Goal: Task Accomplishment & Management: Complete application form

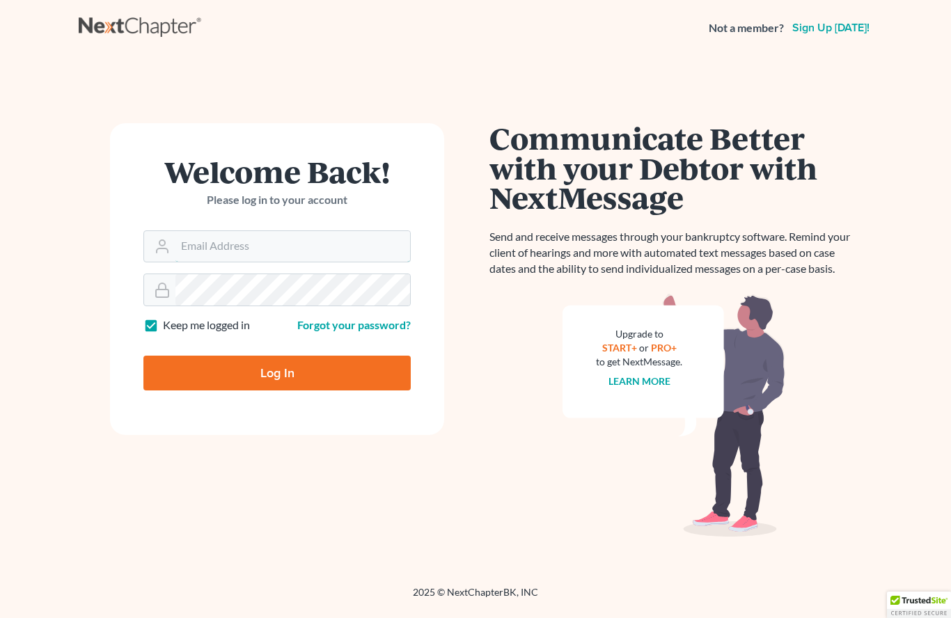
type input "[PERSON_NAME][EMAIL_ADDRESS][DOMAIN_NAME]"
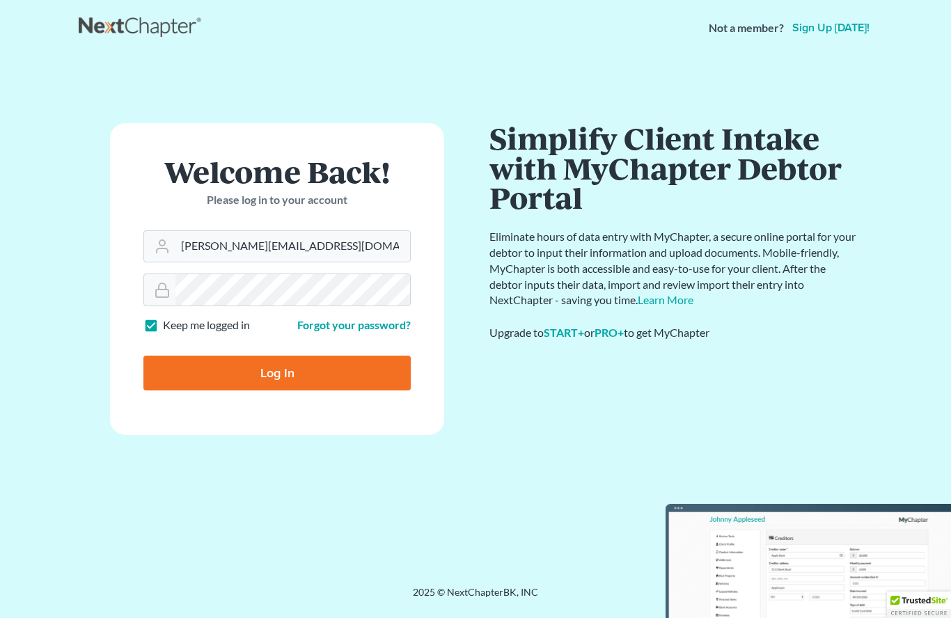
click at [302, 376] on input "Log In" at bounding box center [276, 373] width 267 height 35
type input "Thinking..."
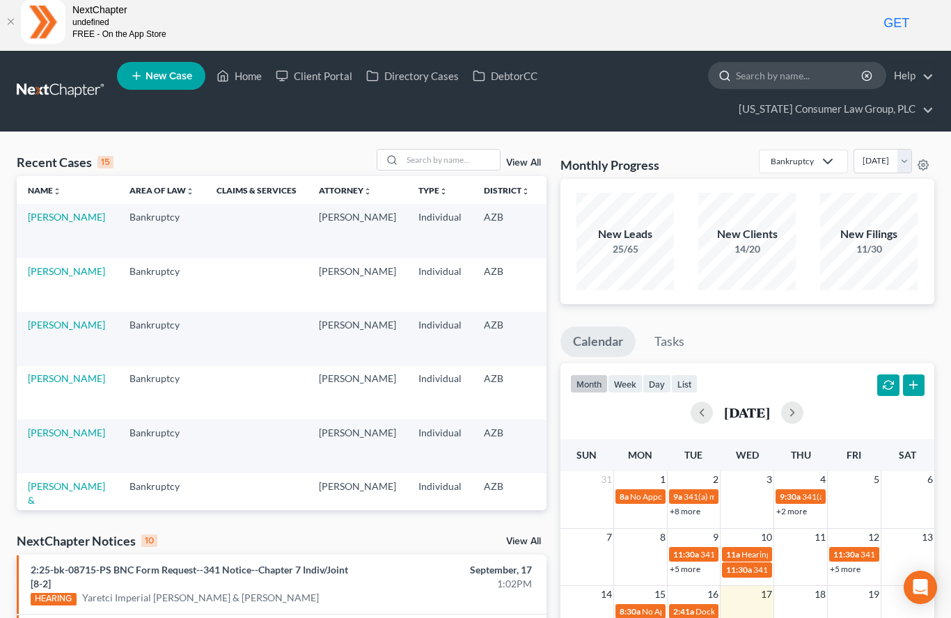
click at [784, 75] on input "search" at bounding box center [799, 76] width 127 height 26
click at [780, 85] on input "search" at bounding box center [799, 76] width 127 height 26
type input "[PERSON_NAME]"
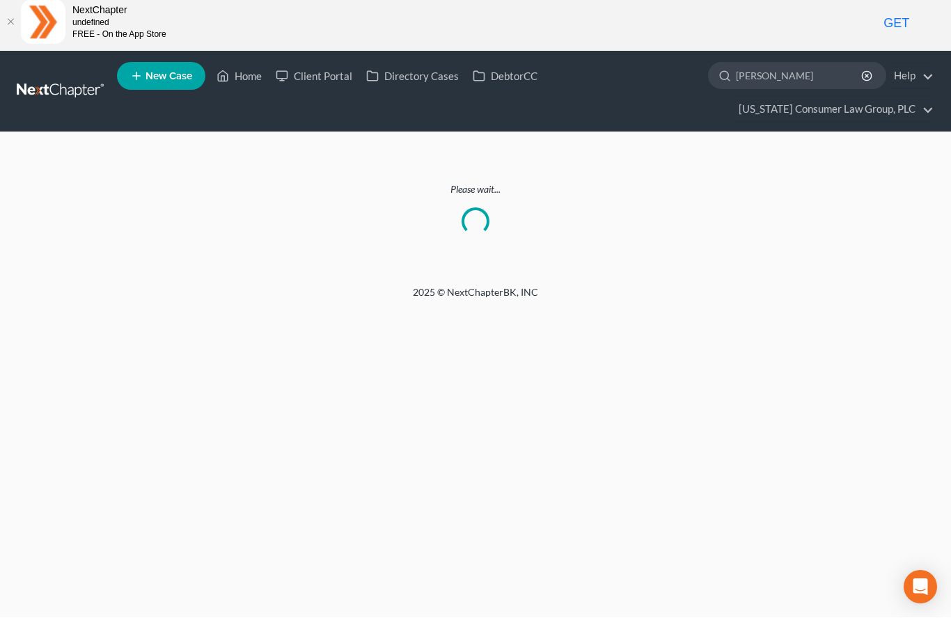
scroll to position [8, 0]
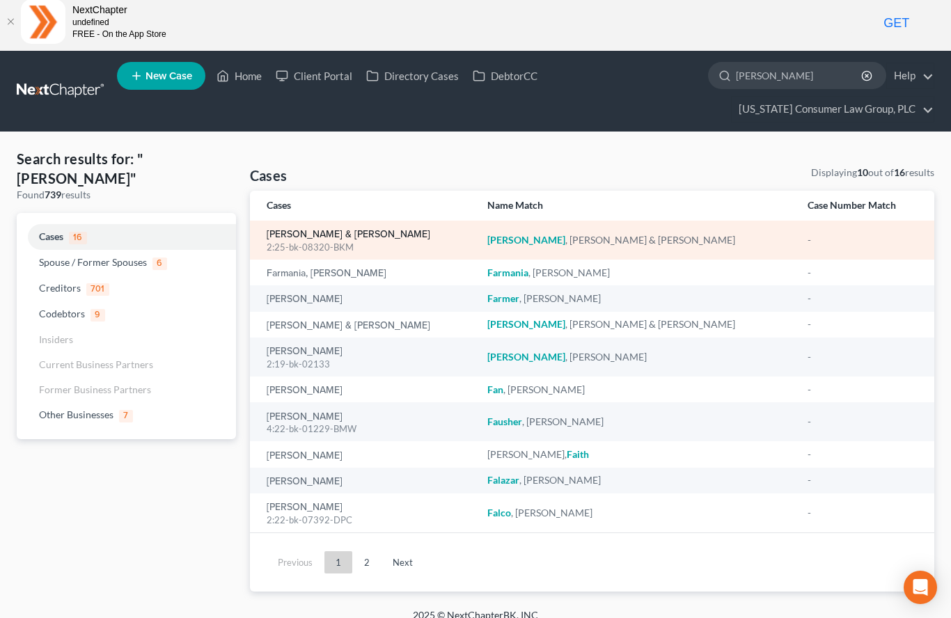
click at [370, 239] on link "[PERSON_NAME] & [PERSON_NAME]" at bounding box center [349, 235] width 164 height 10
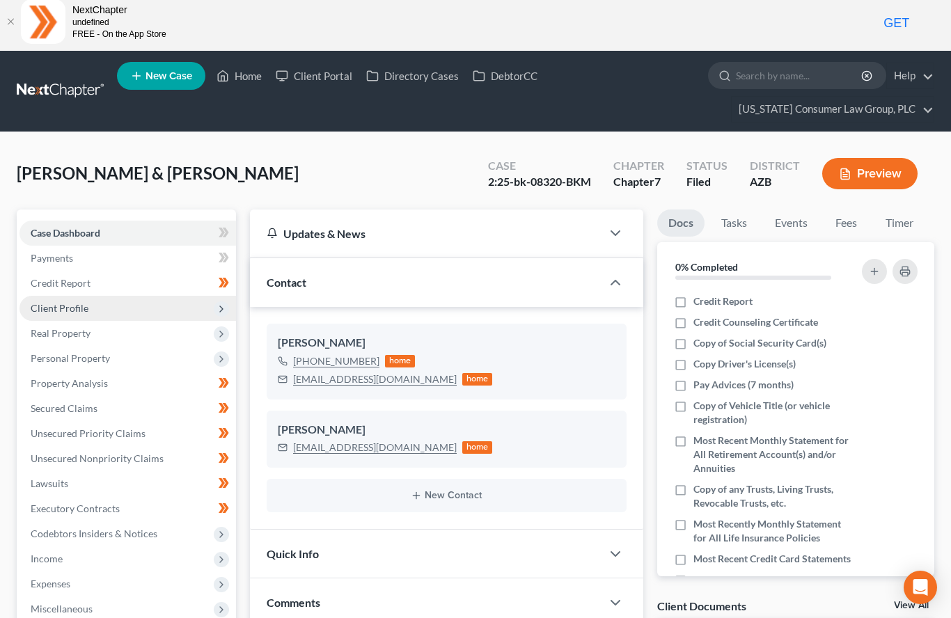
click at [72, 313] on span "Client Profile" at bounding box center [127, 308] width 216 height 25
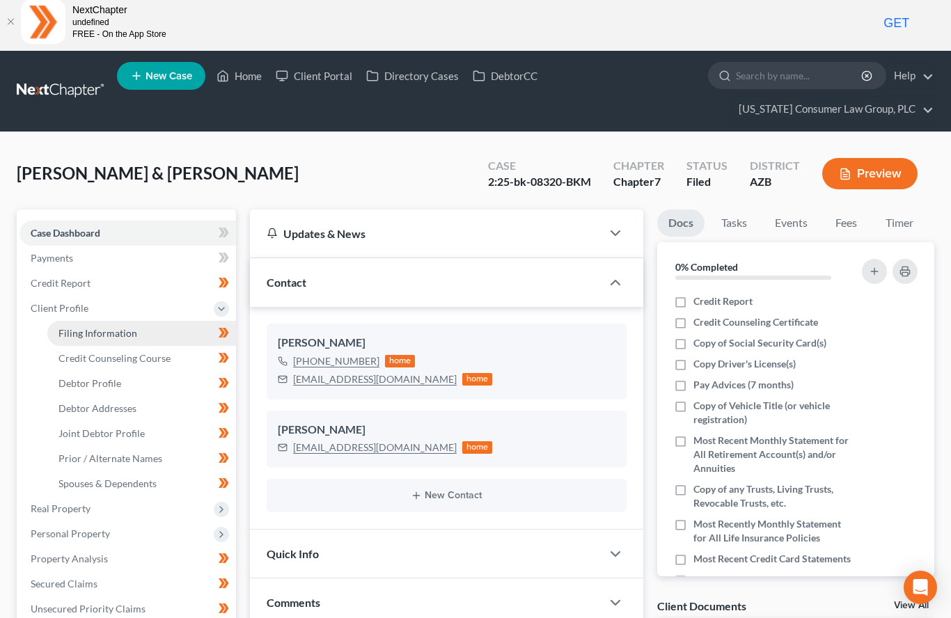
click at [139, 335] on link "Filing Information" at bounding box center [141, 333] width 189 height 25
select select "1"
select select "0"
select select "3"
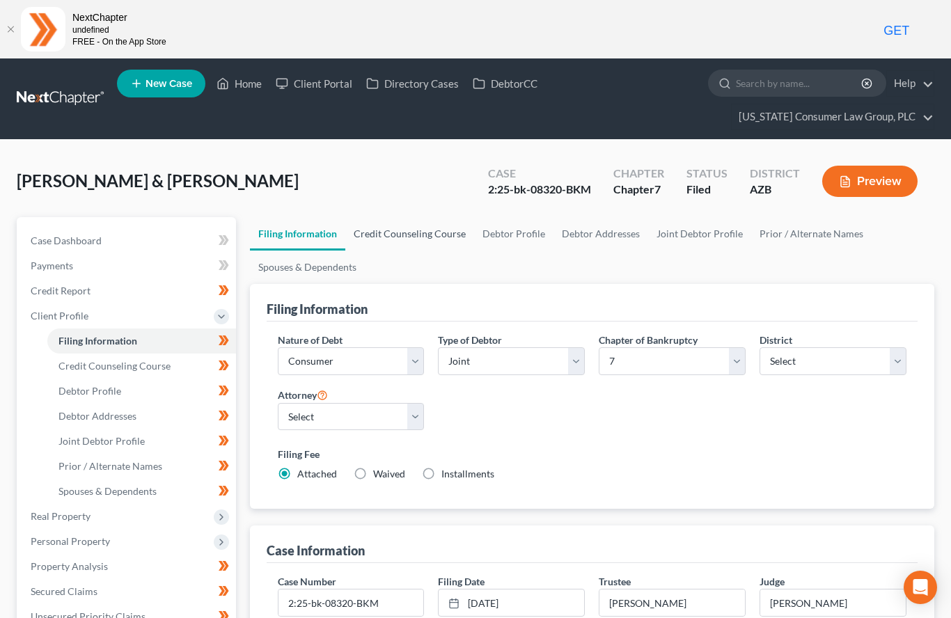
click at [425, 234] on link "Credit Counseling Course" at bounding box center [409, 233] width 129 height 33
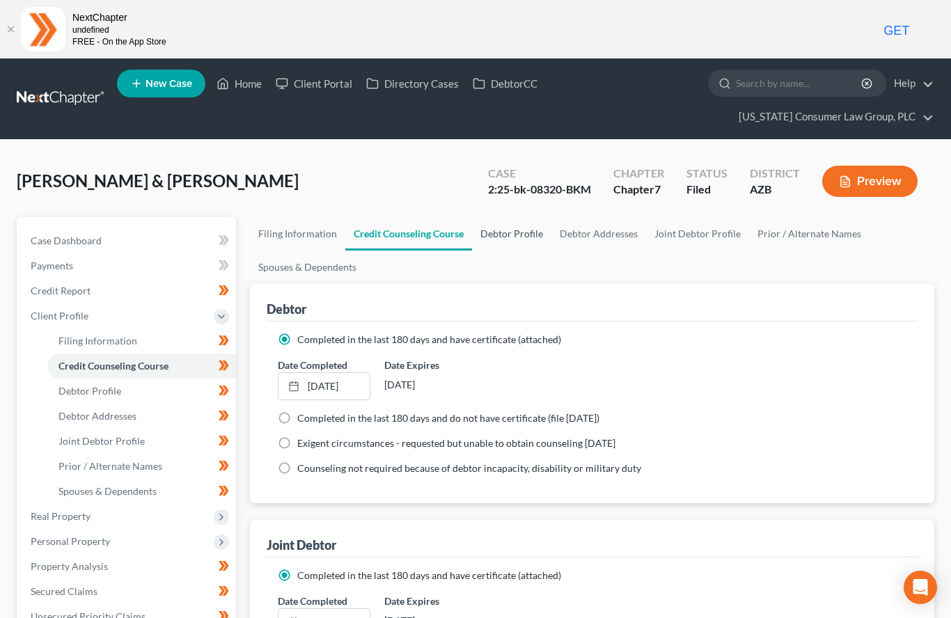
click at [514, 227] on link "Debtor Profile" at bounding box center [511, 233] width 79 height 33
select select "1"
select select "2"
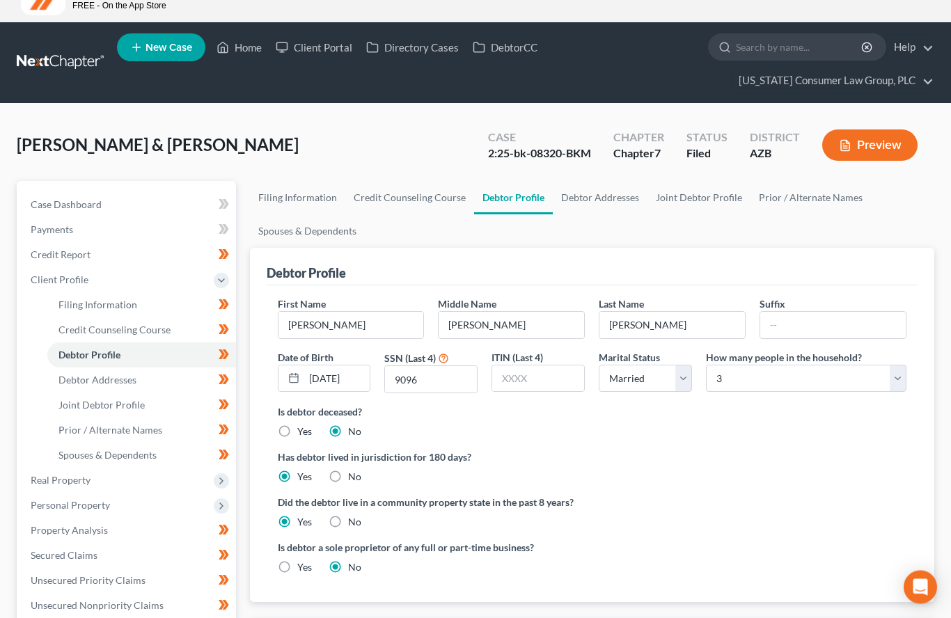
scroll to position [36, 0]
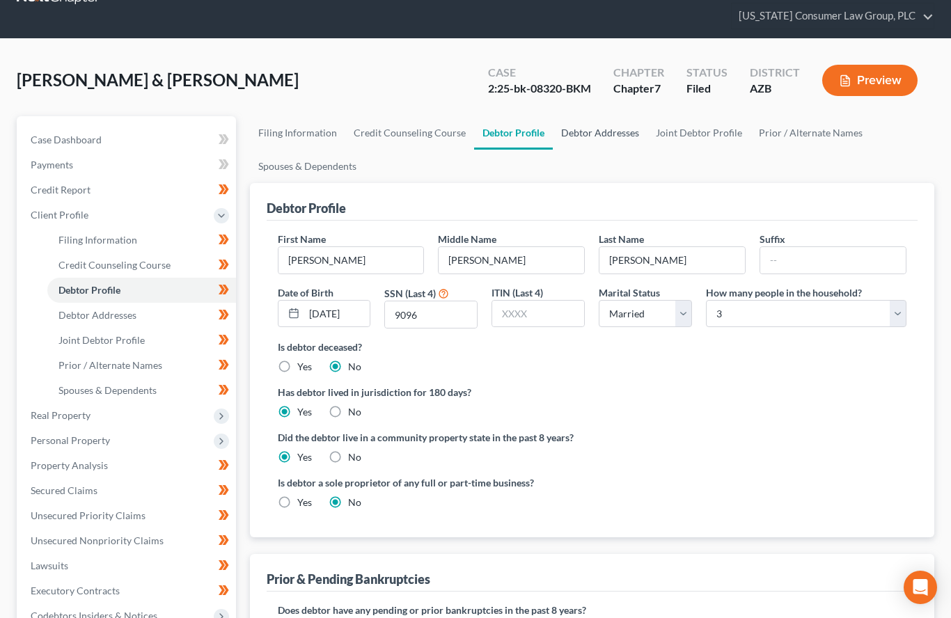
click at [614, 129] on link "Debtor Addresses" at bounding box center [600, 132] width 95 height 33
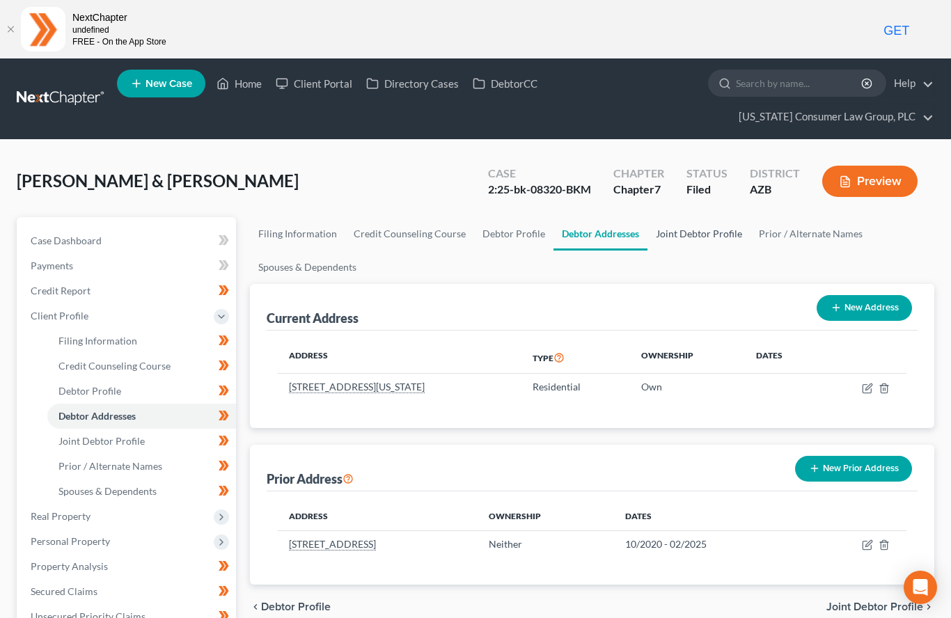
click at [704, 231] on link "Joint Debtor Profile" at bounding box center [698, 233] width 103 height 33
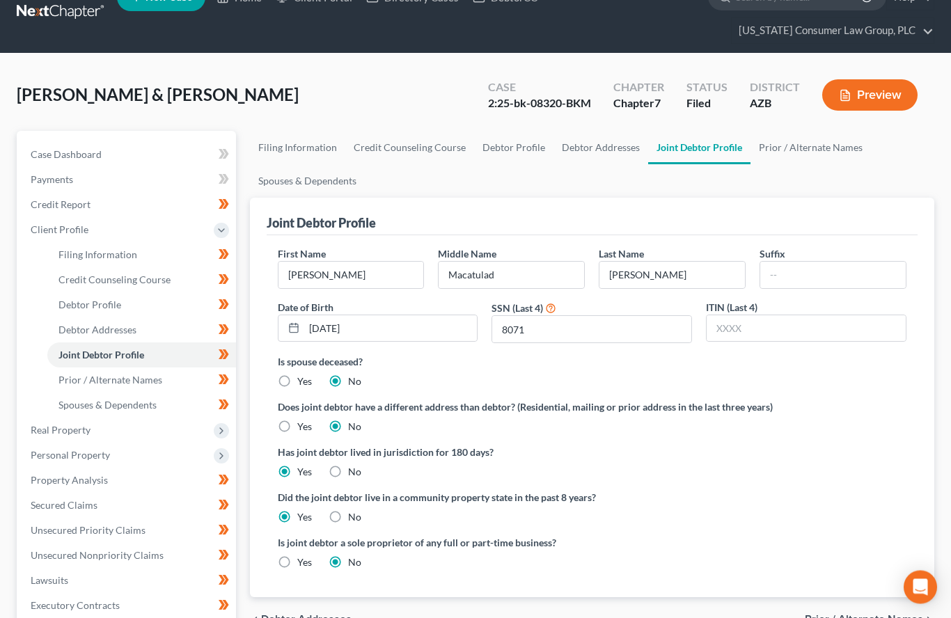
scroll to position [86, 0]
click at [821, 155] on link "Prior / Alternate Names" at bounding box center [810, 147] width 120 height 33
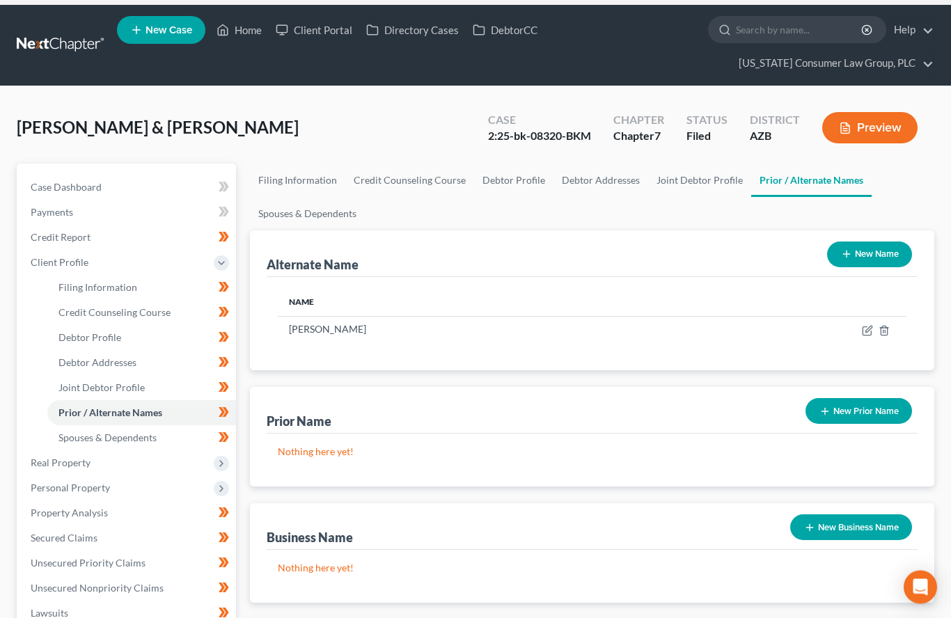
scroll to position [54, 0]
click at [322, 214] on link "Spouses & Dependents" at bounding box center [307, 213] width 115 height 33
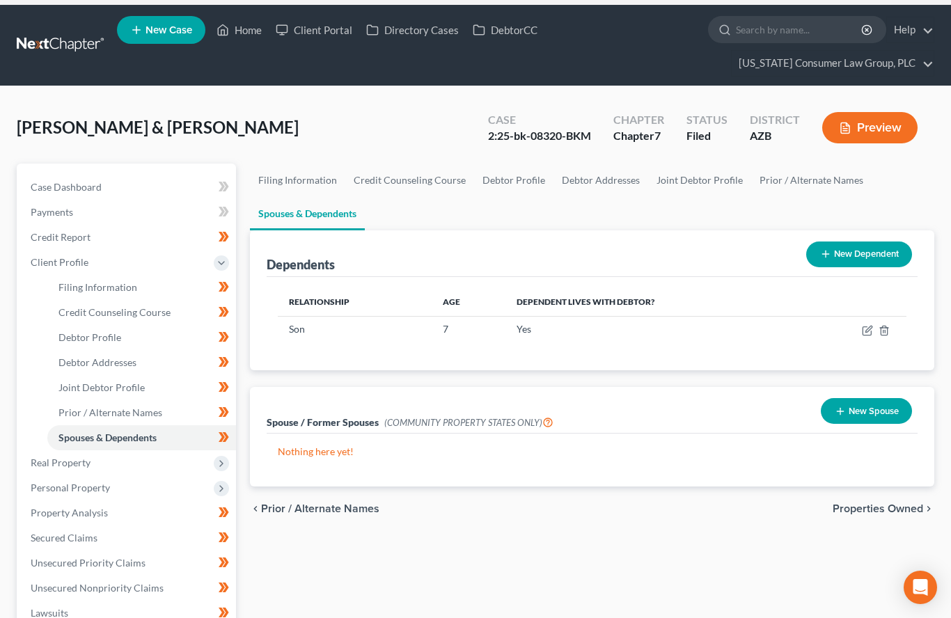
scroll to position [86, 0]
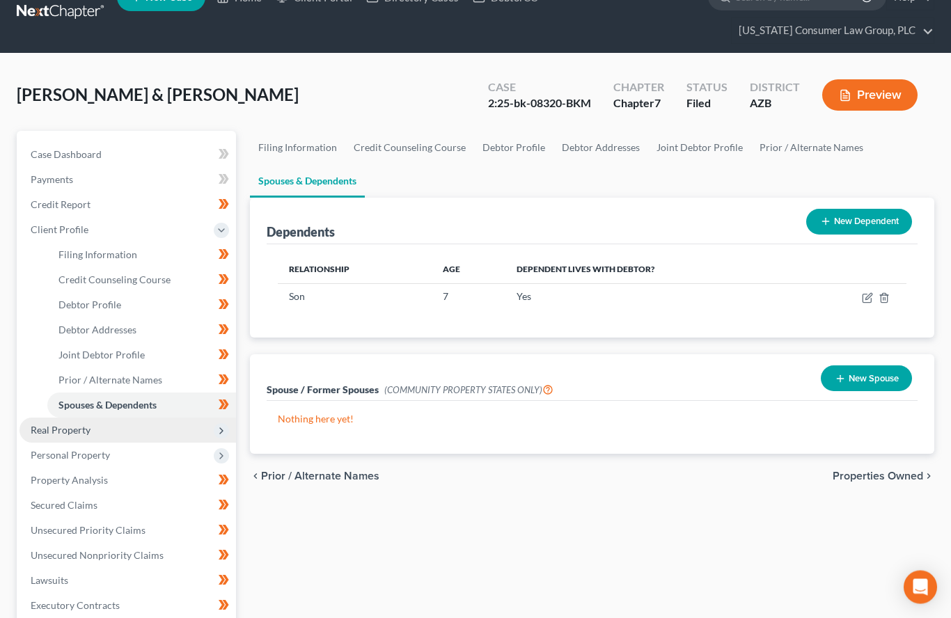
click at [60, 433] on span "Real Property" at bounding box center [61, 431] width 60 height 12
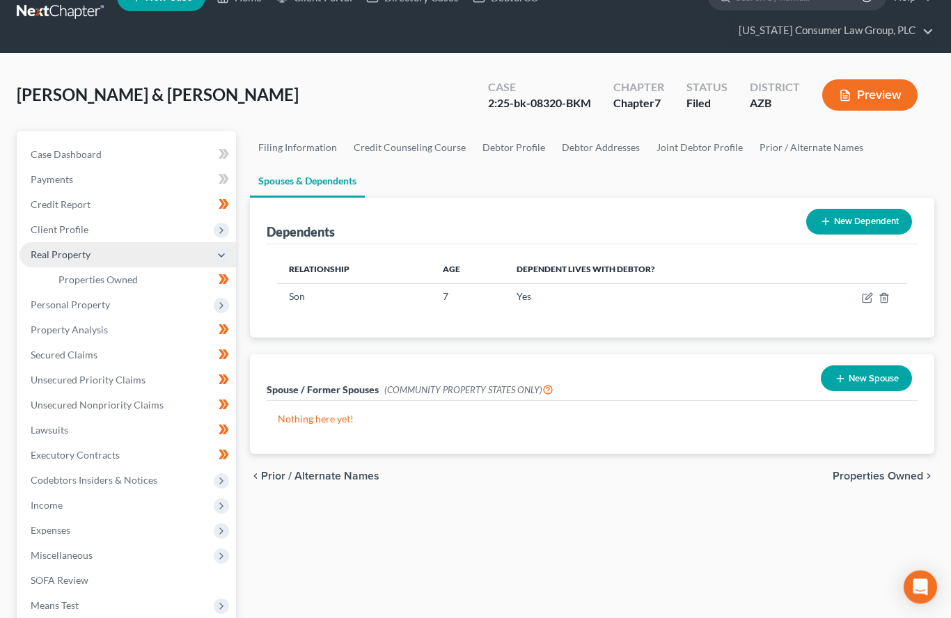
scroll to position [86, 0]
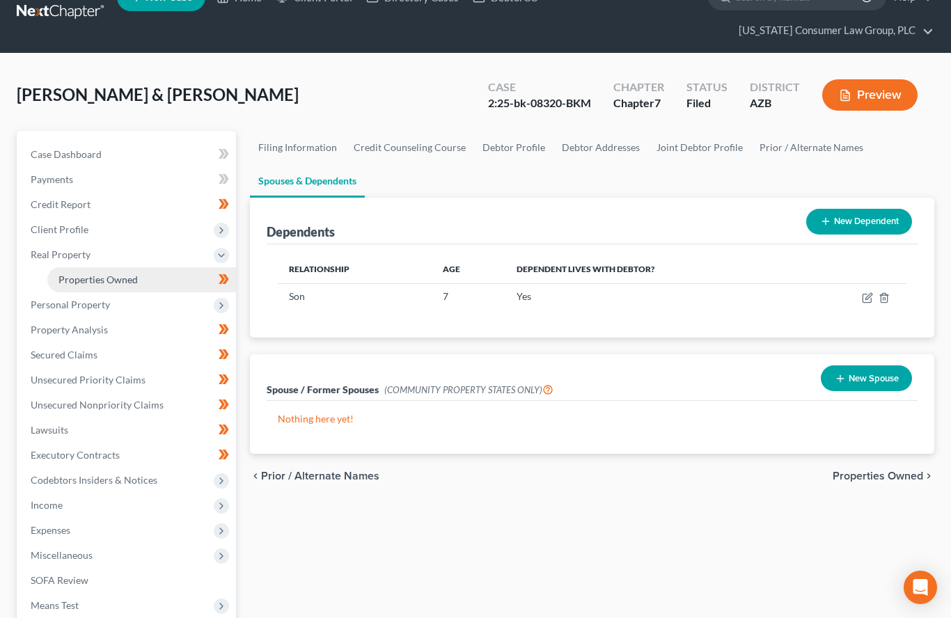
click at [96, 284] on span "Properties Owned" at bounding box center [97, 280] width 79 height 12
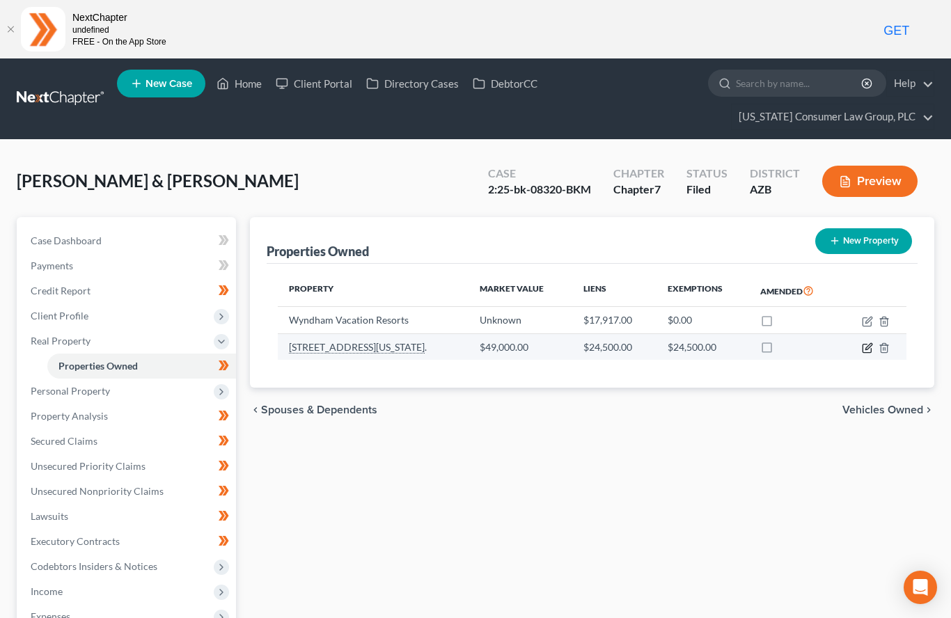
click at [862, 349] on icon "button" at bounding box center [867, 347] width 11 height 11
select select "3"
select select "2"
select select "0"
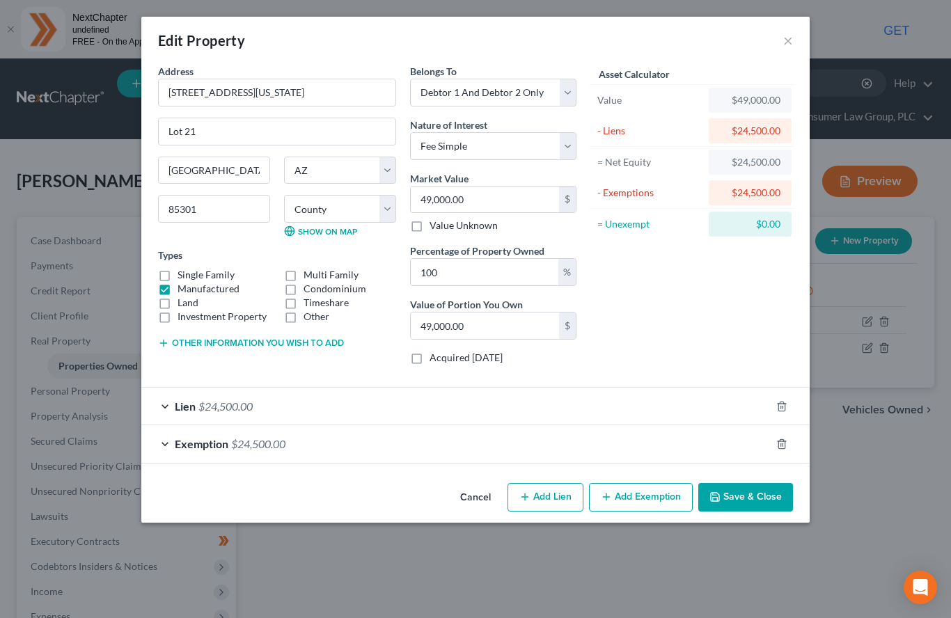
click at [233, 408] on span "$24,500.00" at bounding box center [225, 405] width 54 height 13
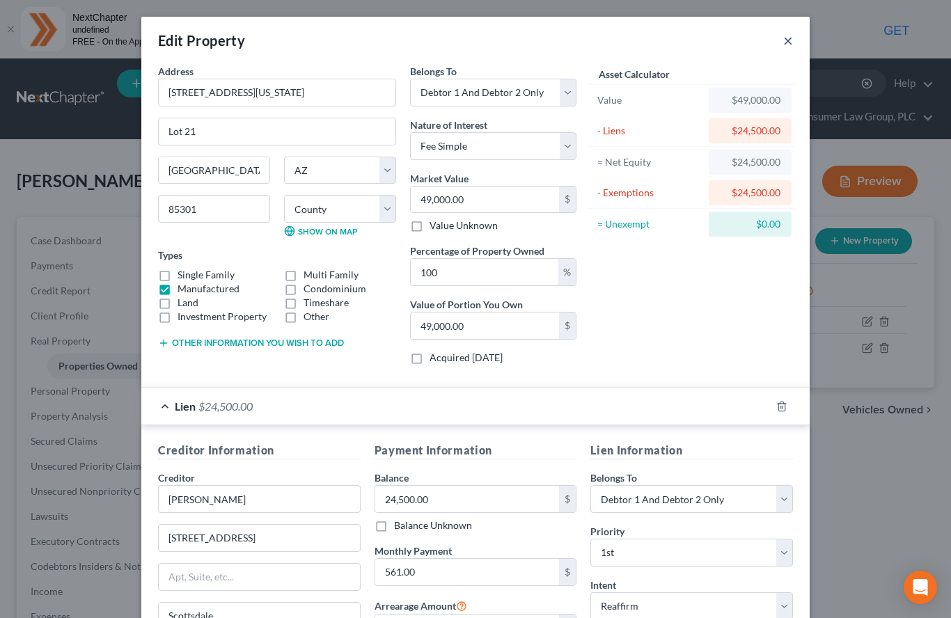
click at [791, 42] on button "×" at bounding box center [788, 40] width 10 height 17
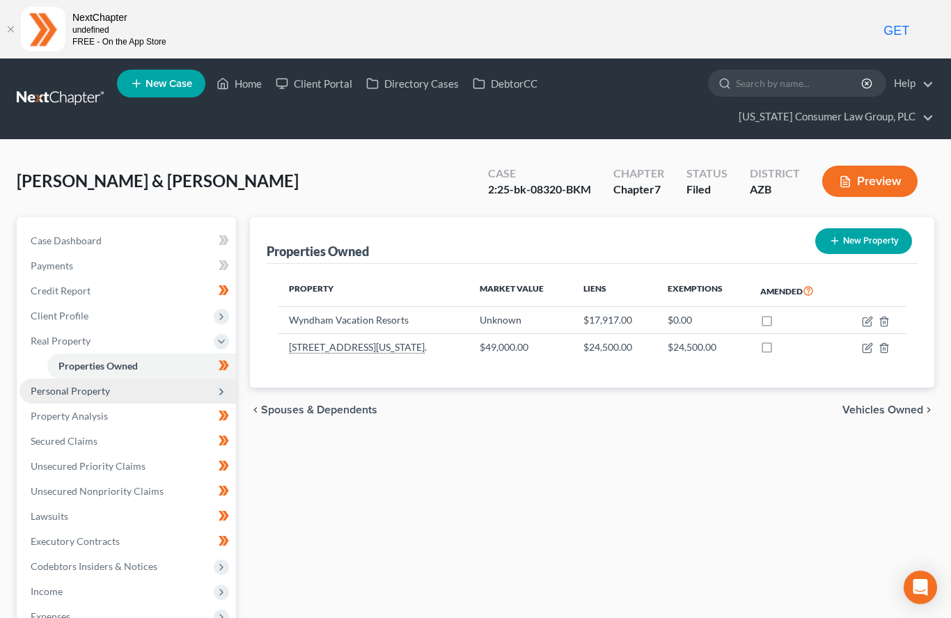
click at [45, 381] on span "Personal Property" at bounding box center [127, 391] width 216 height 25
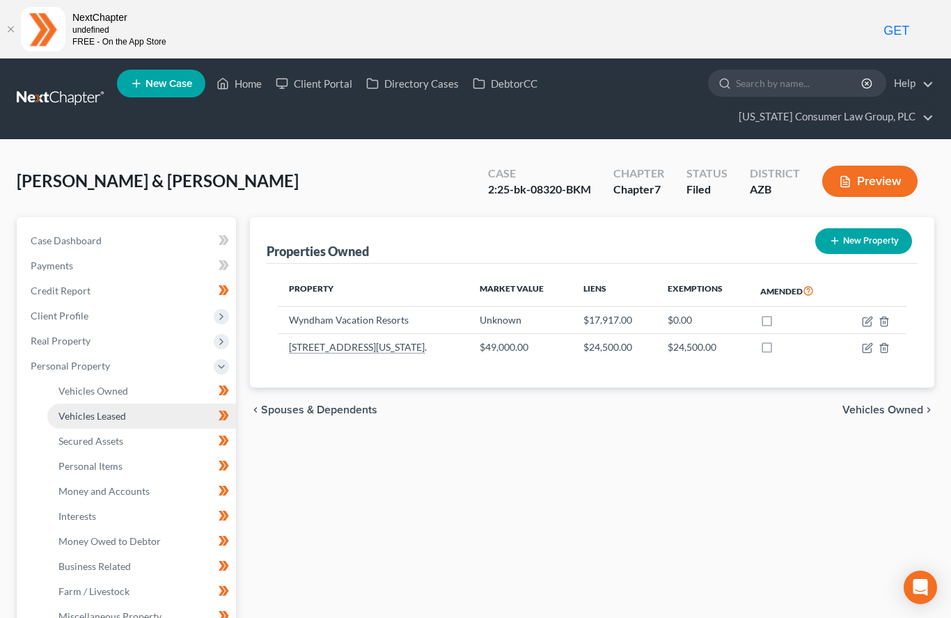
click at [93, 404] on link "Vehicles Leased" at bounding box center [141, 416] width 189 height 25
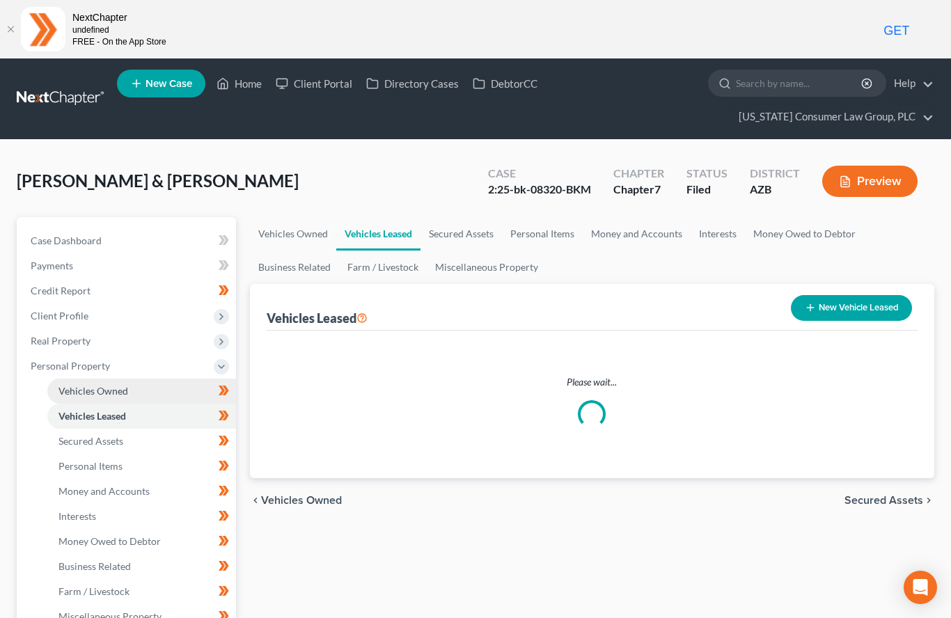
click at [78, 390] on span "Vehicles Owned" at bounding box center [93, 391] width 70 height 12
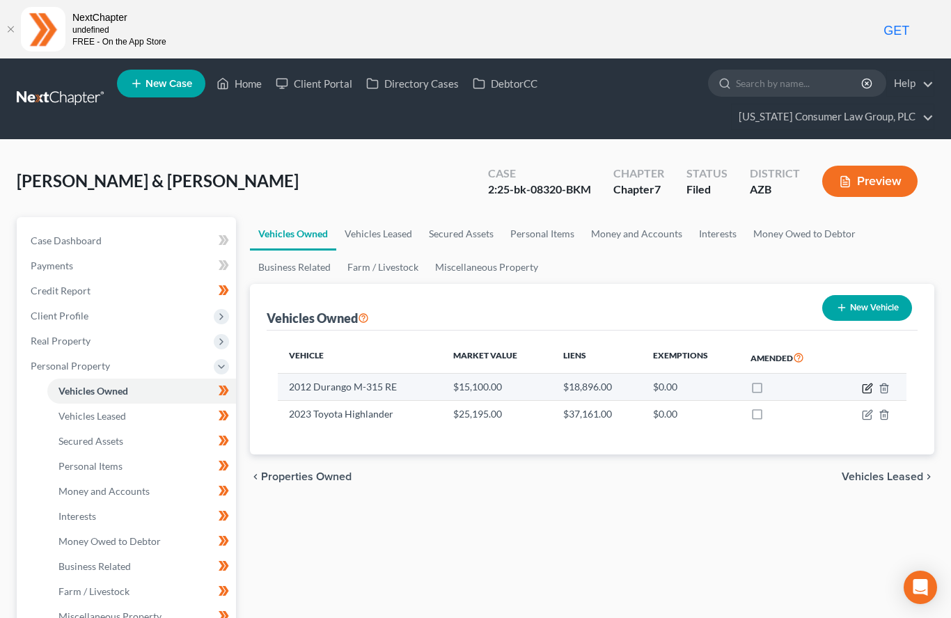
click at [864, 389] on icon "button" at bounding box center [867, 388] width 11 height 11
select select "5"
select select "14"
select select "3"
select select "2"
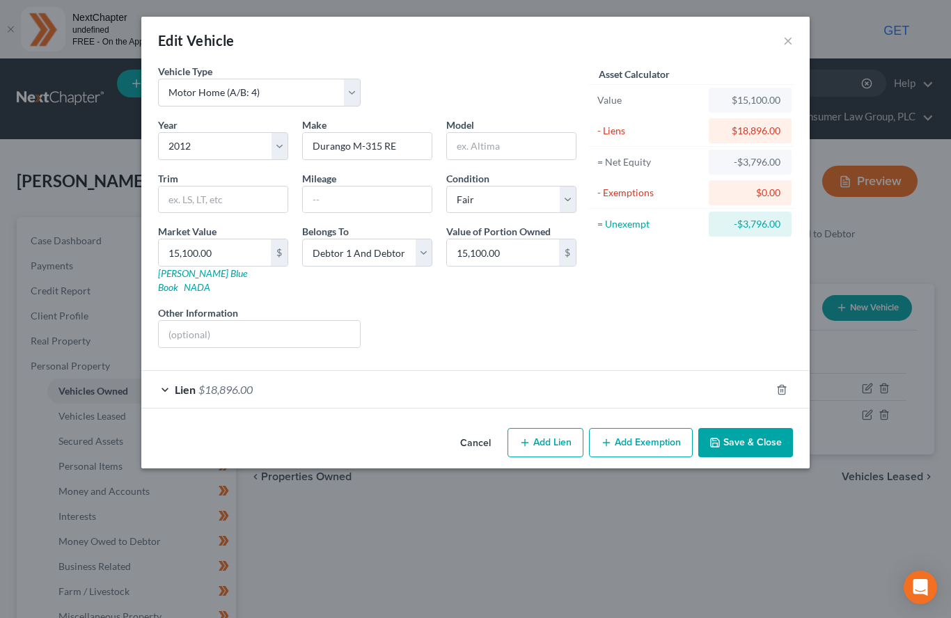
click at [750, 436] on button "Save & Close" at bounding box center [745, 442] width 95 height 29
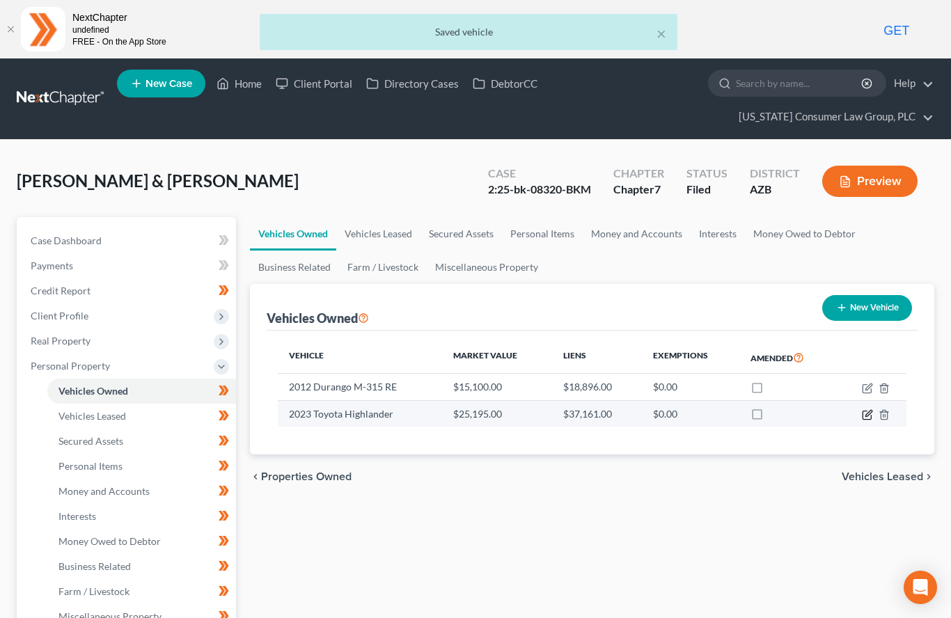
click at [870, 416] on icon "button" at bounding box center [867, 414] width 11 height 11
select select "0"
select select "3"
select select "2"
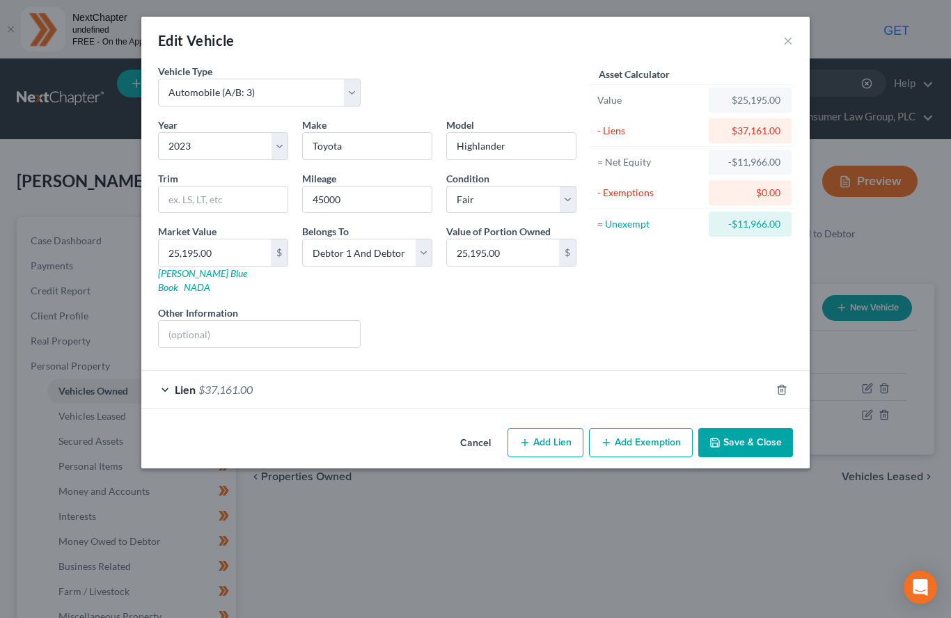
click at [183, 383] on span "Lien" at bounding box center [185, 389] width 21 height 13
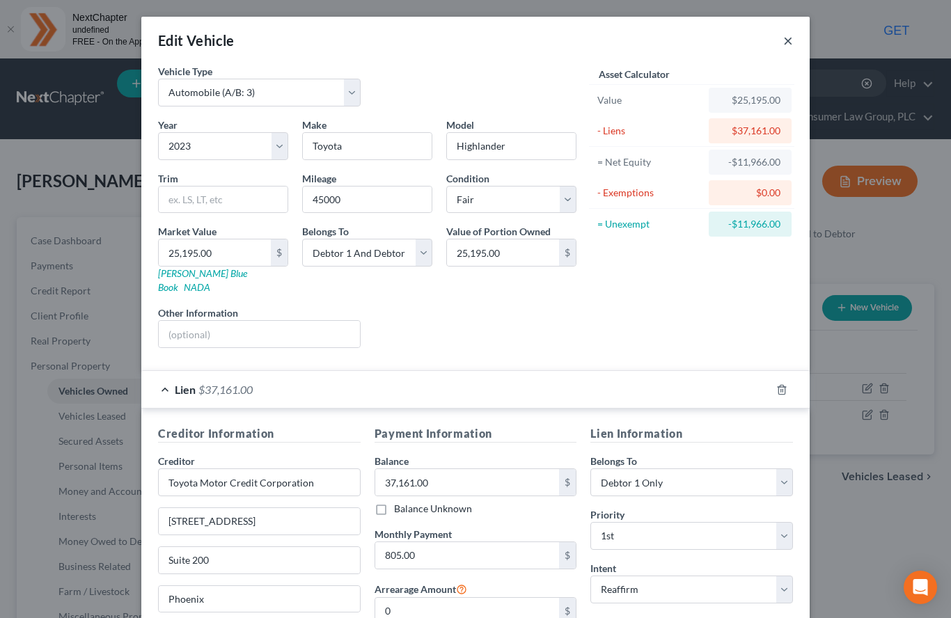
click at [791, 42] on button "×" at bounding box center [788, 40] width 10 height 17
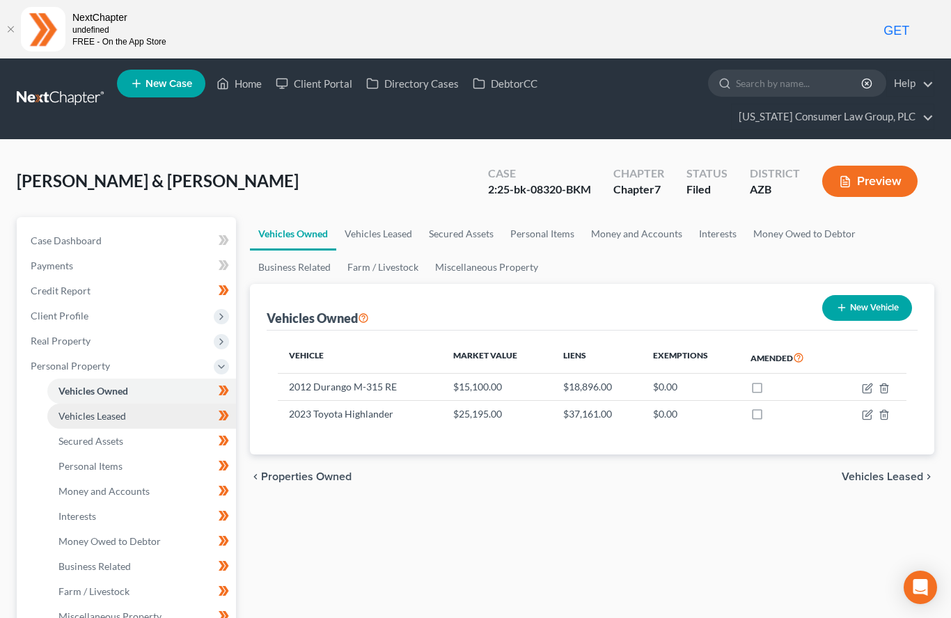
click at [80, 414] on span "Vehicles Leased" at bounding box center [92, 416] width 68 height 12
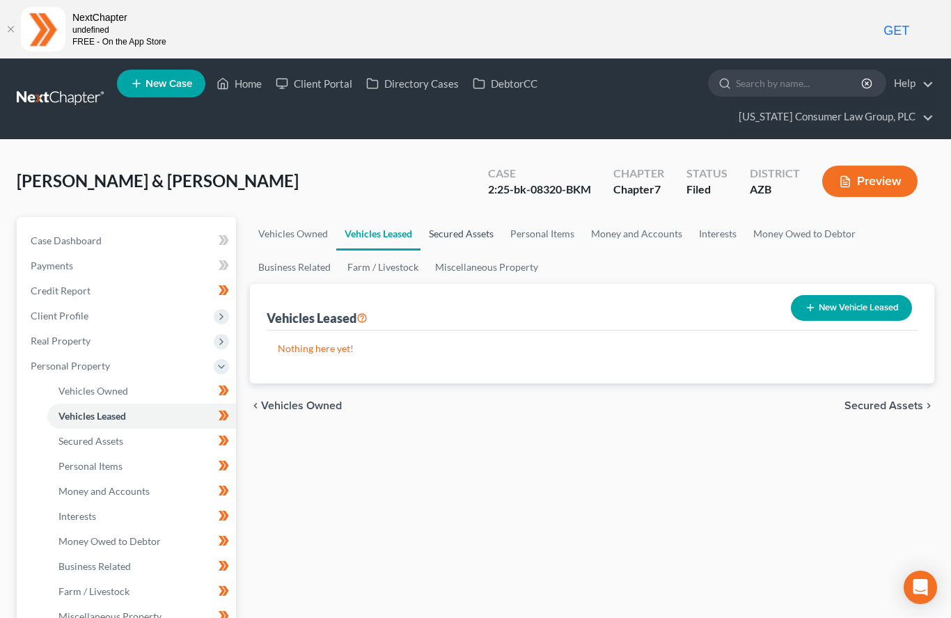
click at [466, 237] on link "Secured Assets" at bounding box center [460, 233] width 81 height 33
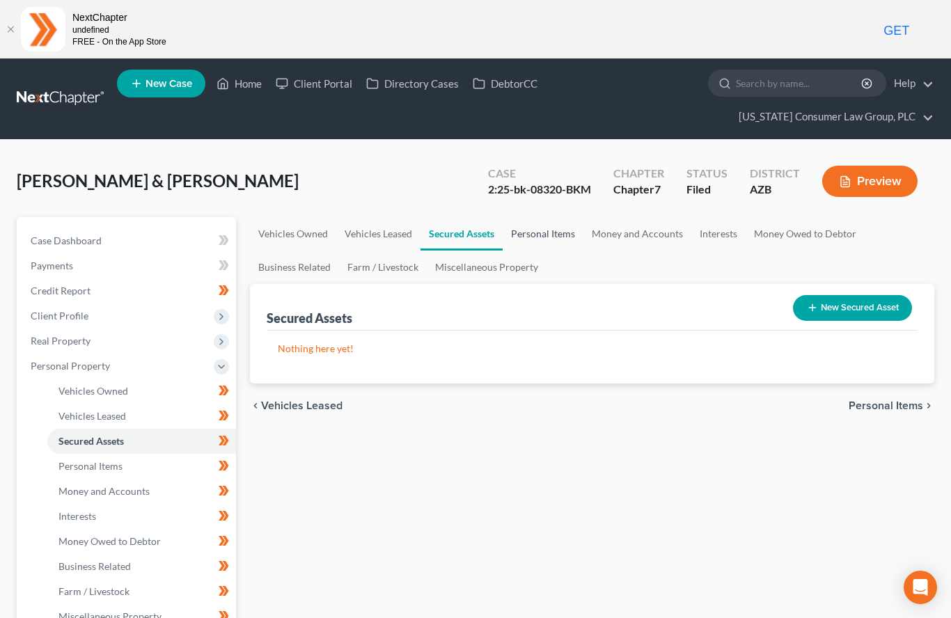
click at [553, 237] on link "Personal Items" at bounding box center [542, 233] width 81 height 33
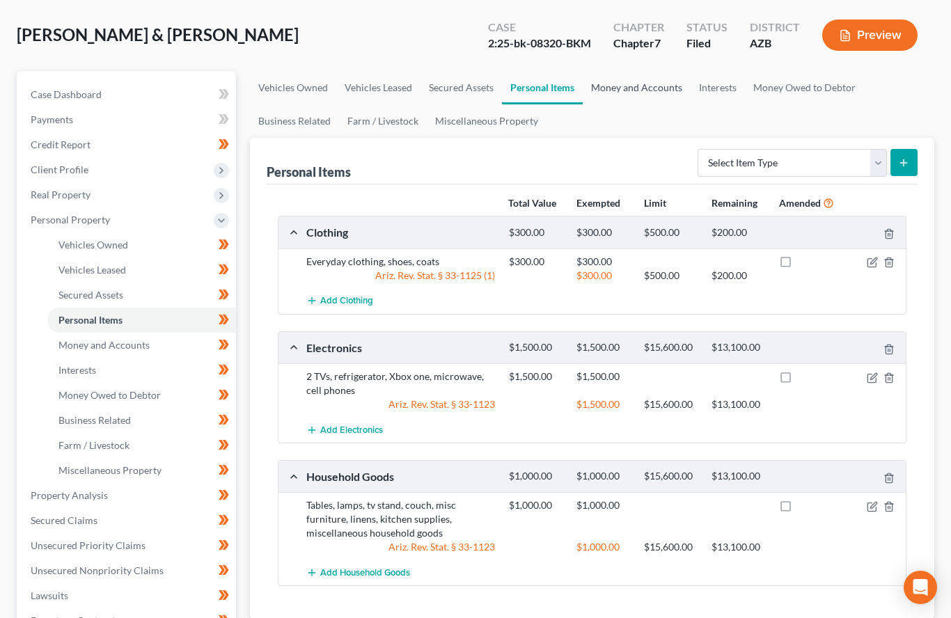
click at [635, 93] on link "Money and Accounts" at bounding box center [636, 87] width 108 height 33
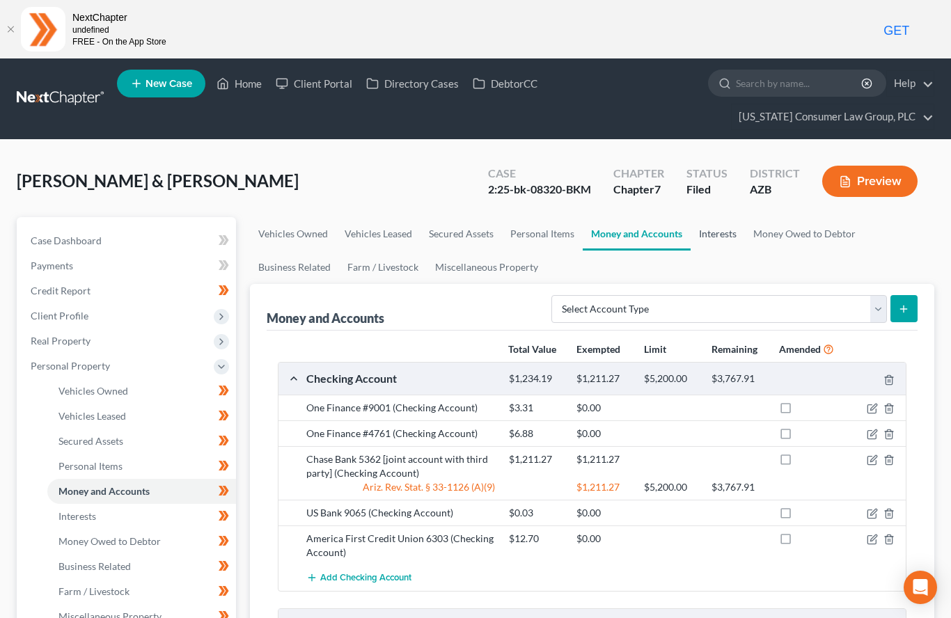
click at [728, 230] on link "Interests" at bounding box center [717, 233] width 54 height 33
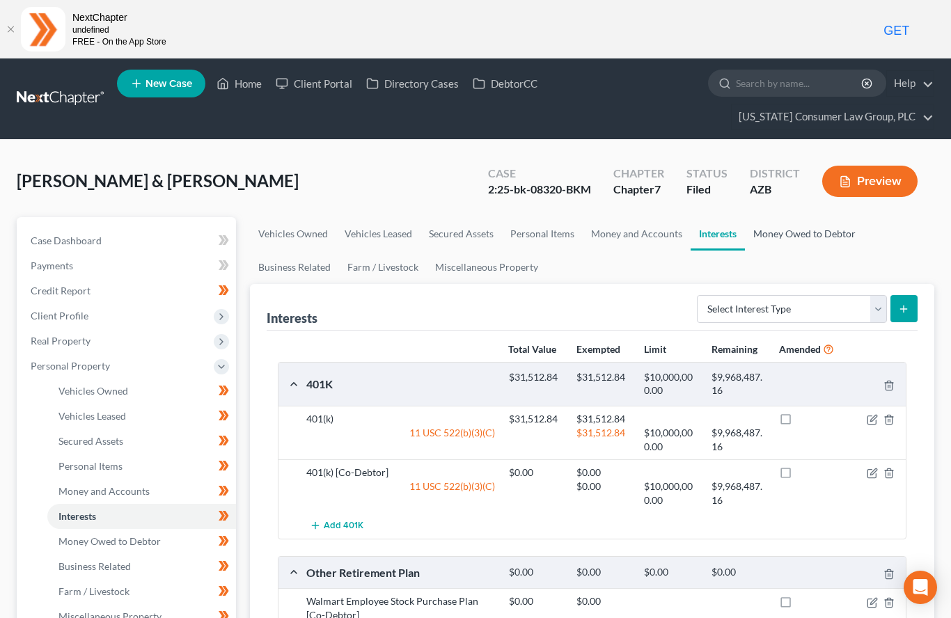
click at [802, 233] on link "Money Owed to Debtor" at bounding box center [804, 233] width 119 height 33
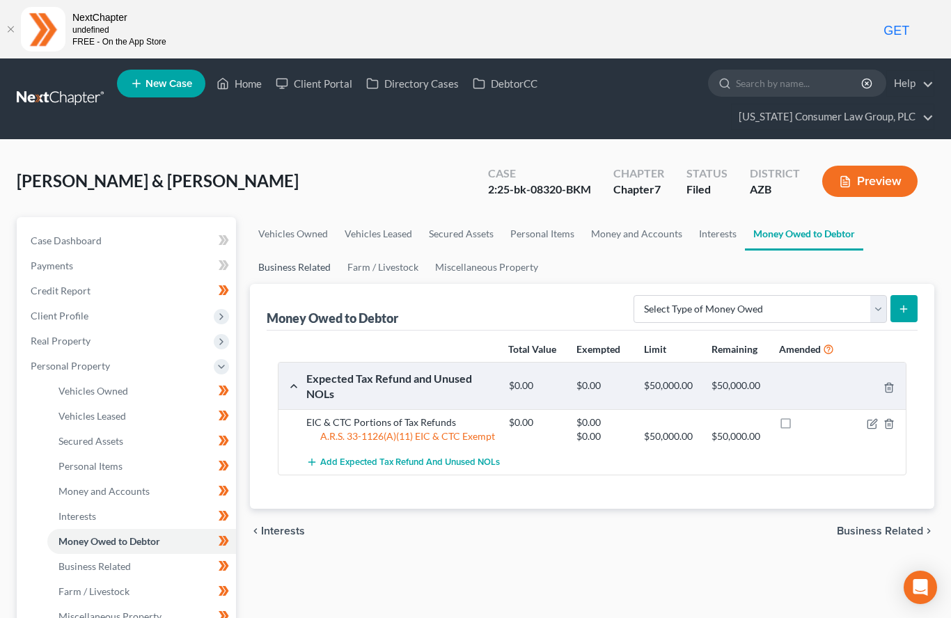
click at [310, 268] on link "Business Related" at bounding box center [294, 267] width 89 height 33
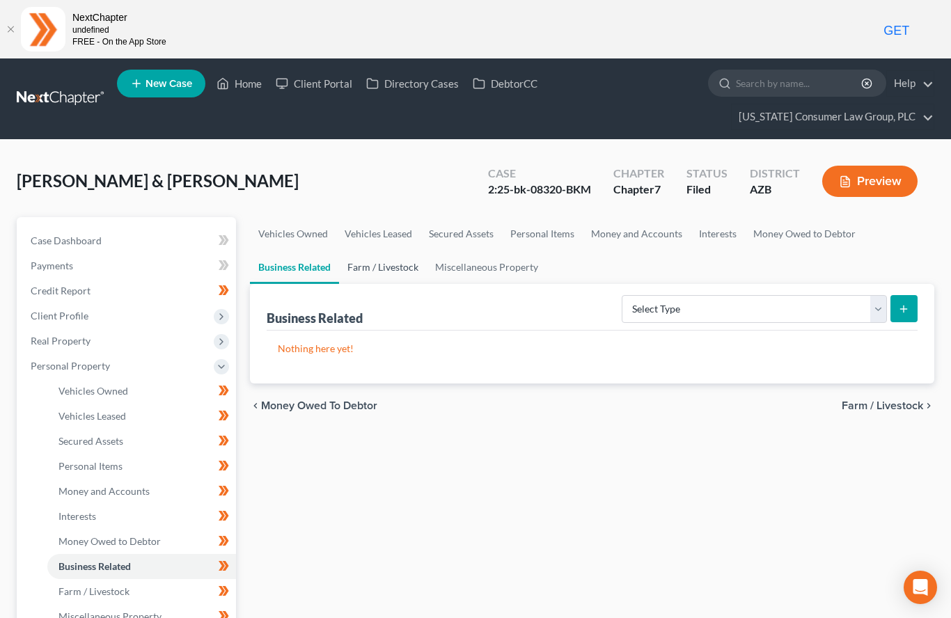
click at [395, 263] on link "Farm / Livestock" at bounding box center [383, 267] width 88 height 33
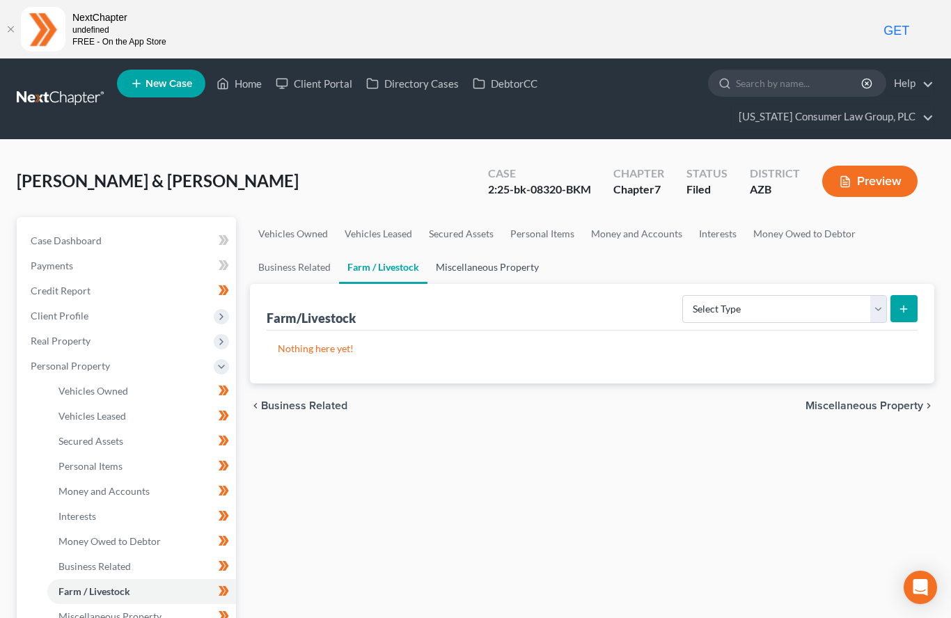
click at [499, 271] on link "Miscellaneous Property" at bounding box center [487, 267] width 120 height 33
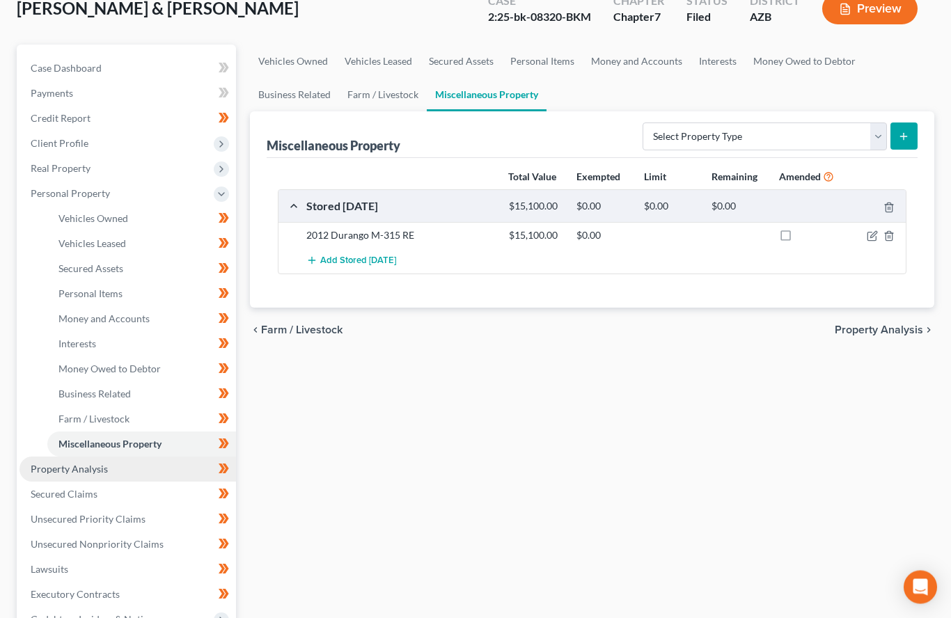
click at [58, 463] on span "Property Analysis" at bounding box center [69, 469] width 77 height 12
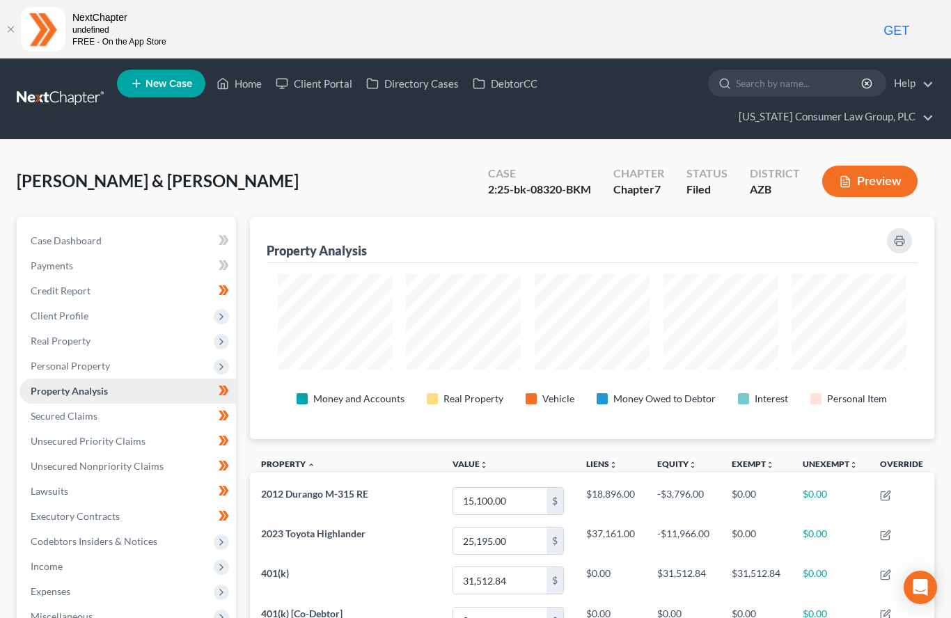
scroll to position [222, 684]
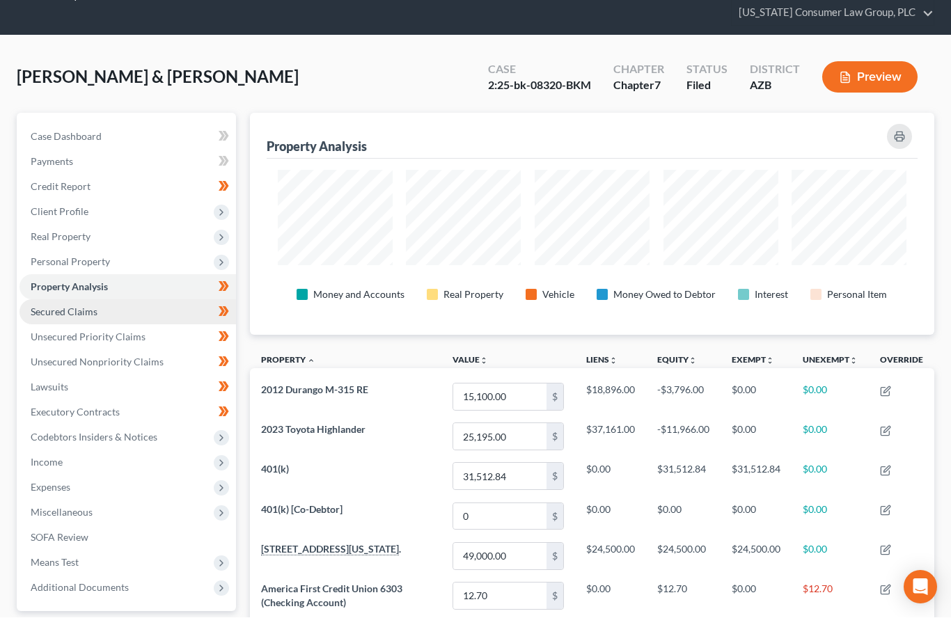
click at [50, 307] on span "Secured Claims" at bounding box center [64, 312] width 67 height 12
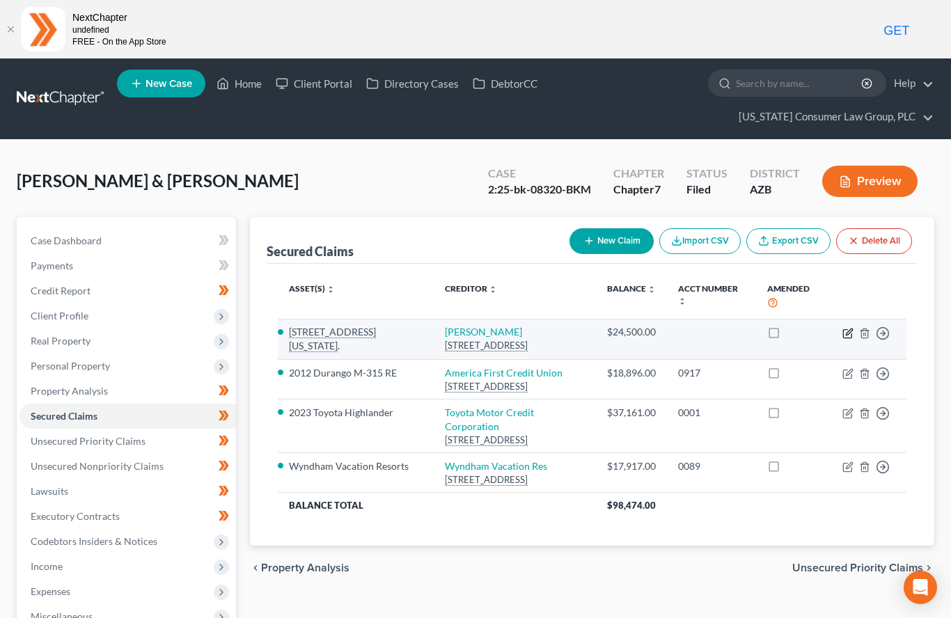
click at [847, 333] on icon "button" at bounding box center [849, 331] width 6 height 6
select select "3"
select select "2"
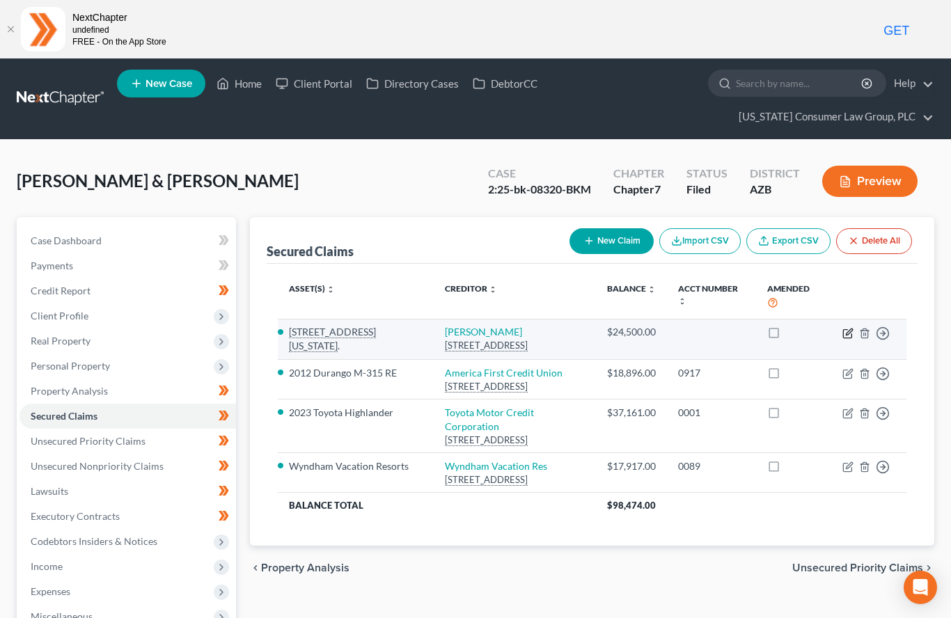
select select "0"
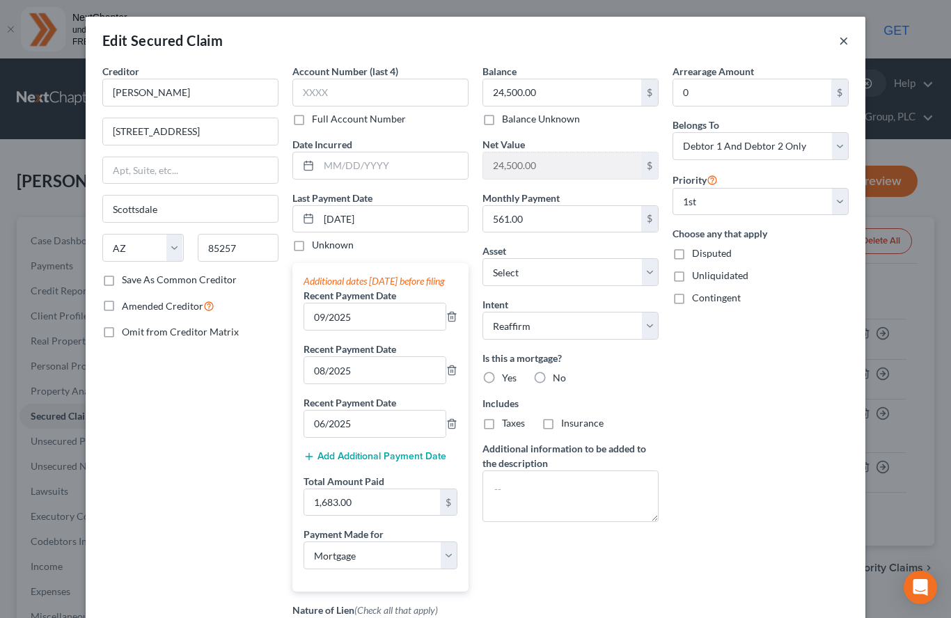
click at [846, 36] on button "×" at bounding box center [844, 40] width 10 height 17
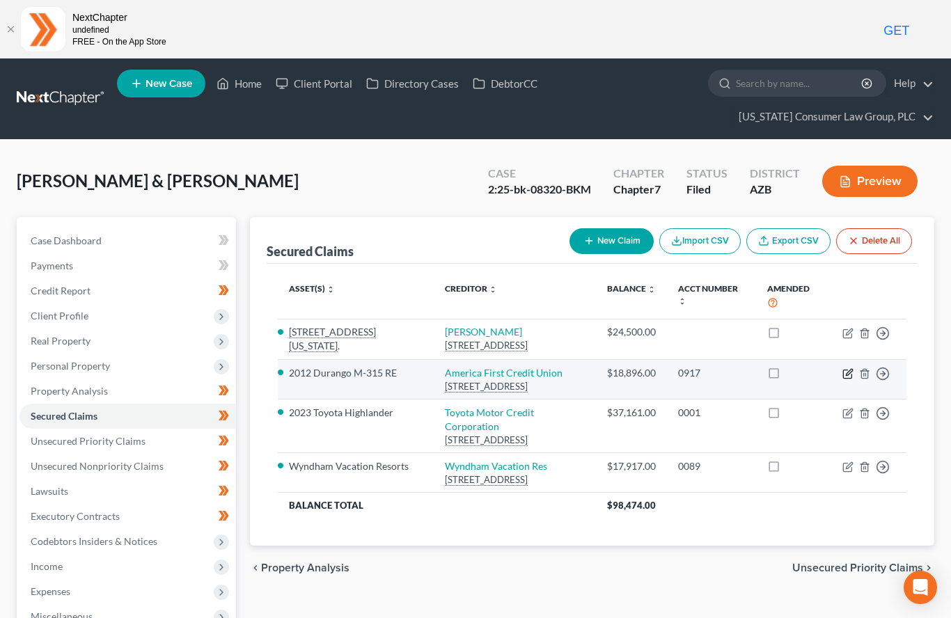
click at [848, 372] on icon "button" at bounding box center [849, 372] width 6 height 6
select select "46"
select select "7"
select select "0"
select select "1"
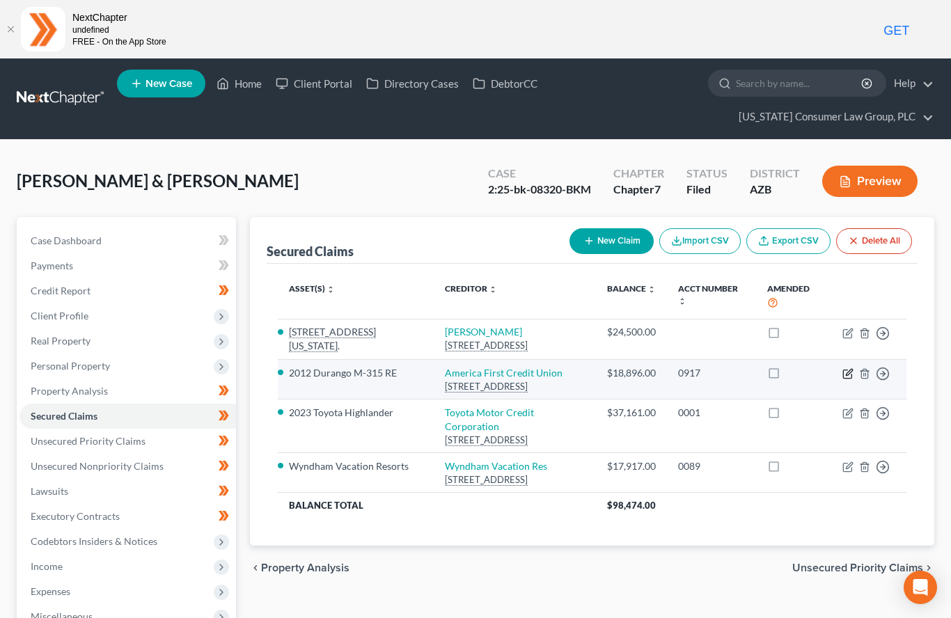
select select "0"
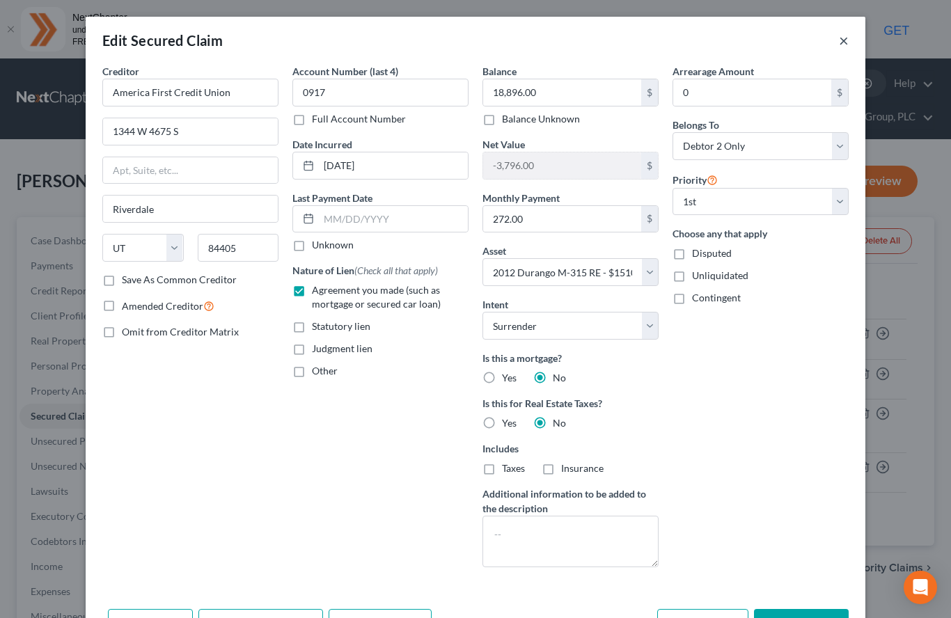
click at [841, 45] on button "×" at bounding box center [844, 40] width 10 height 17
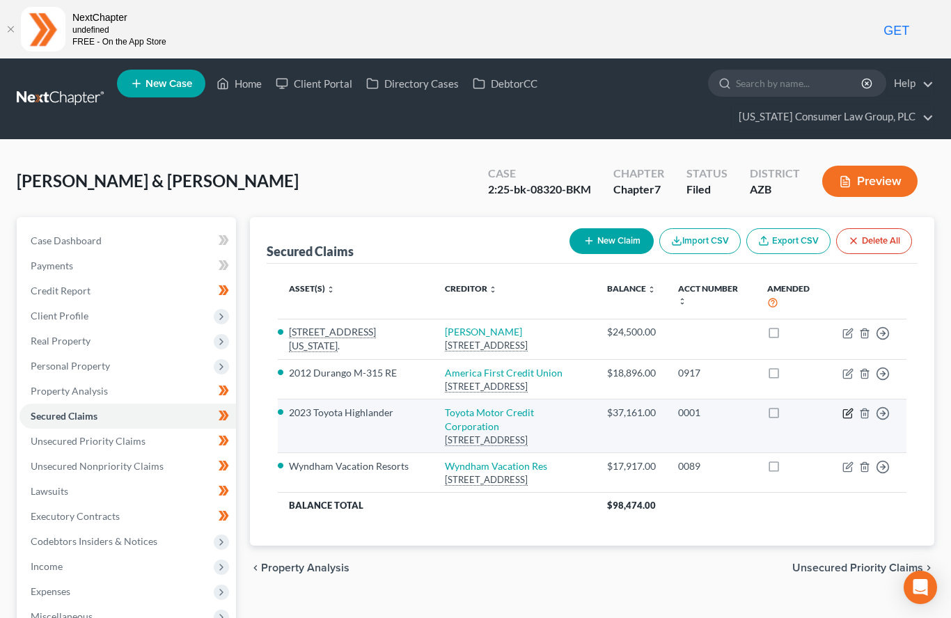
click at [851, 415] on icon "button" at bounding box center [847, 414] width 8 height 8
select select "3"
select select "0"
select select "28"
select select "2"
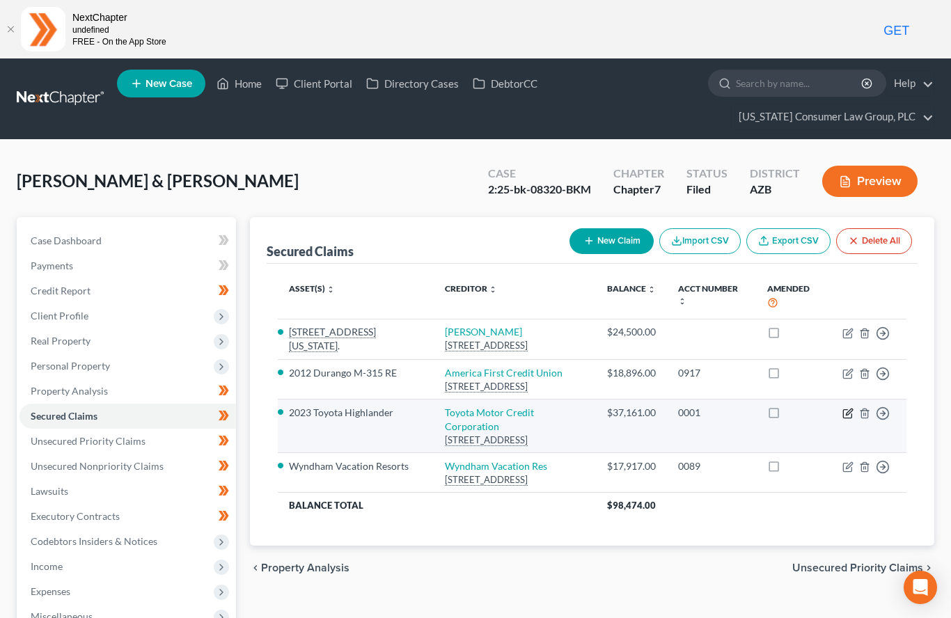
select select "0"
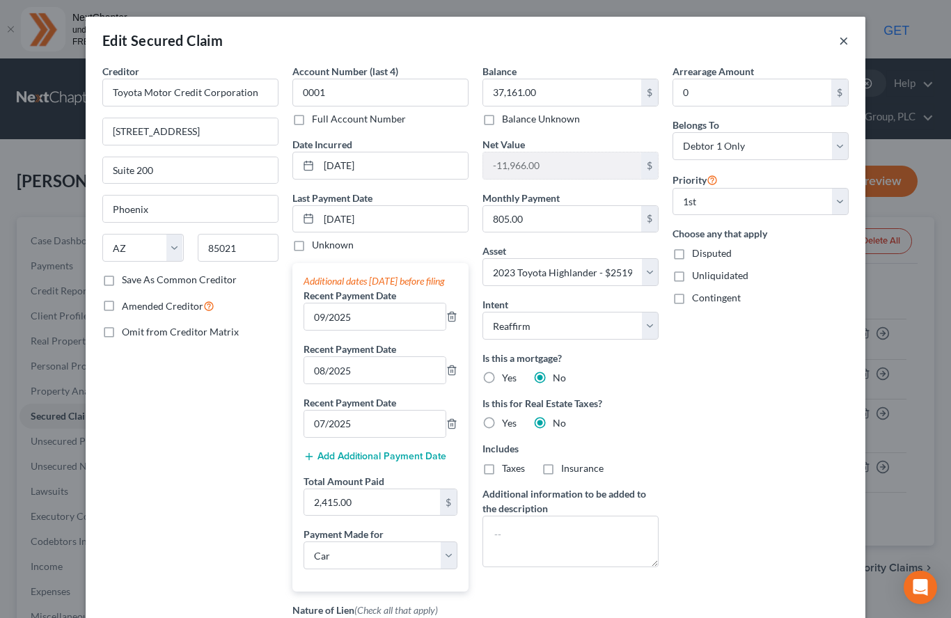
click at [846, 44] on button "×" at bounding box center [844, 40] width 10 height 17
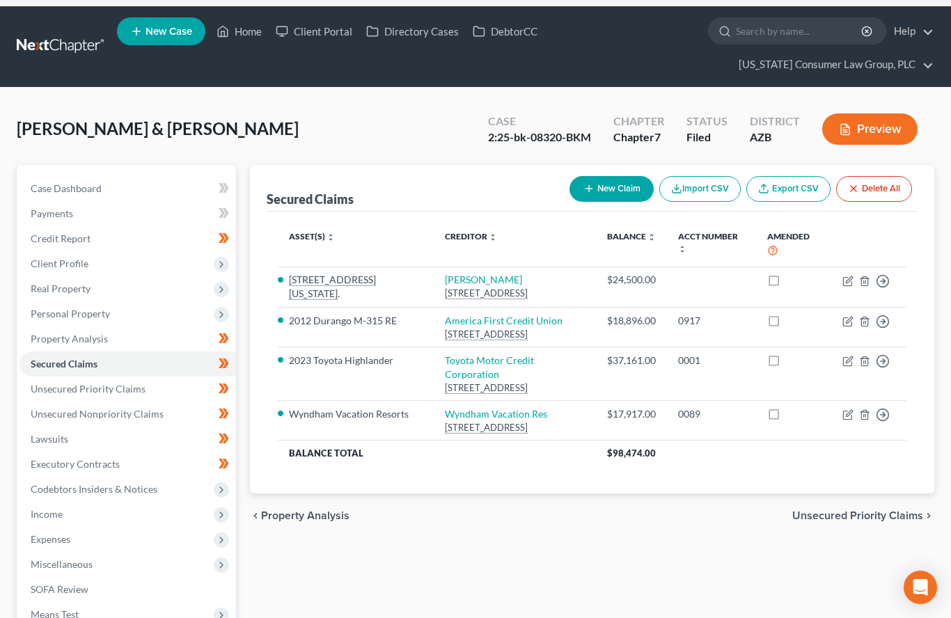
scroll to position [62, 0]
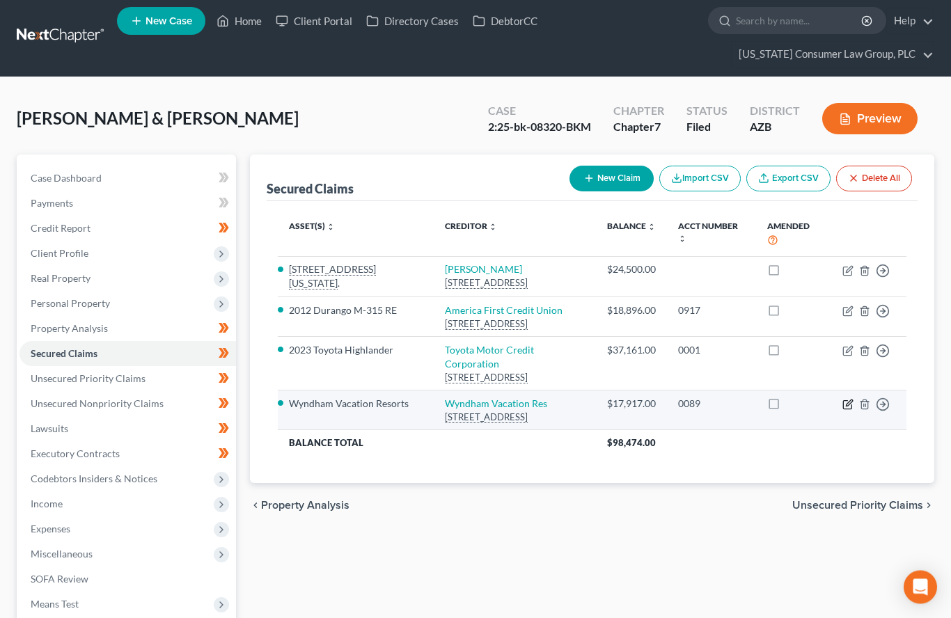
click at [847, 402] on icon "button" at bounding box center [849, 403] width 6 height 6
select select "9"
select select "4"
select select "0"
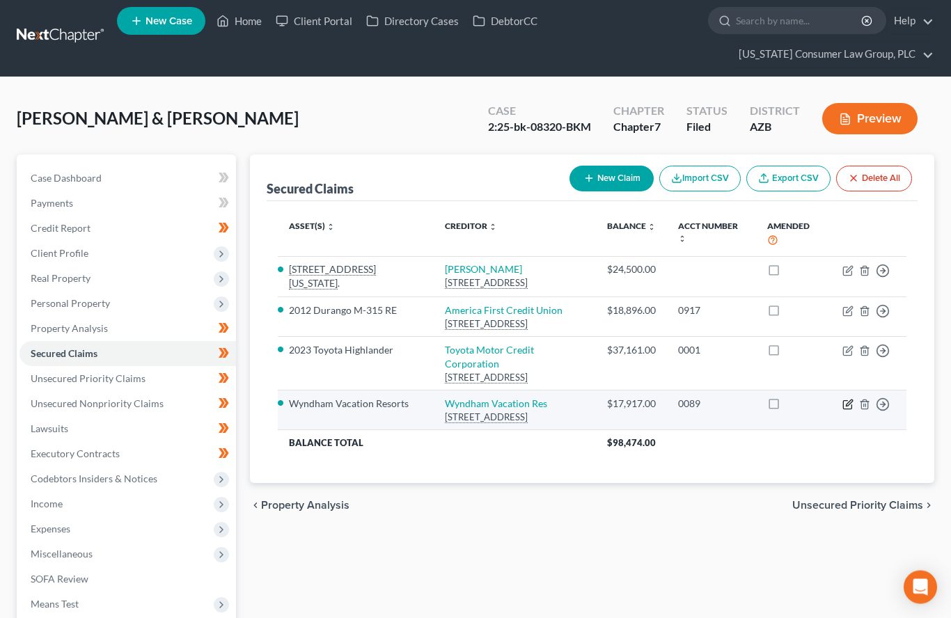
select select "0"
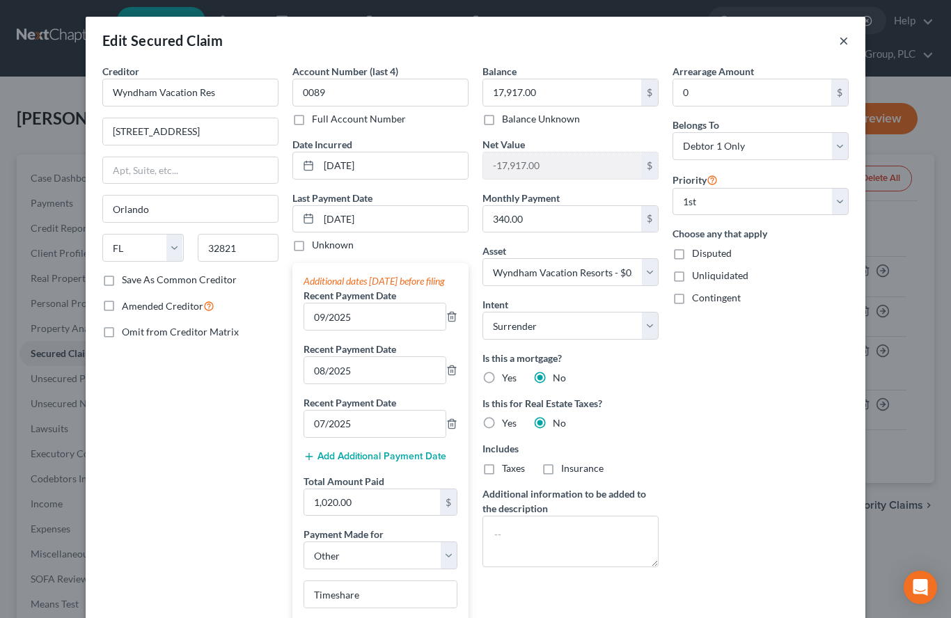
click at [847, 47] on button "×" at bounding box center [844, 40] width 10 height 17
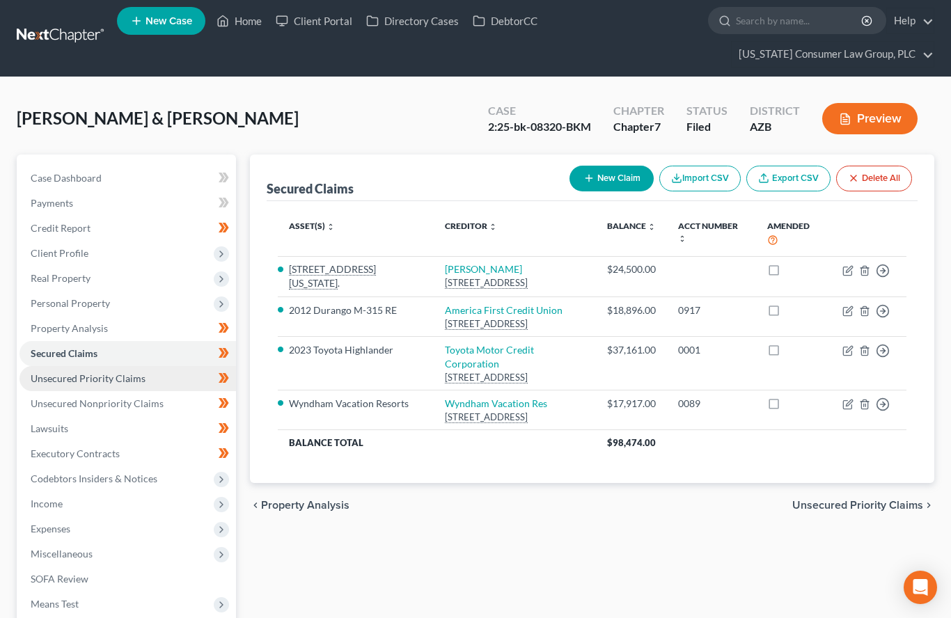
click at [44, 386] on link "Unsecured Priority Claims" at bounding box center [127, 378] width 216 height 25
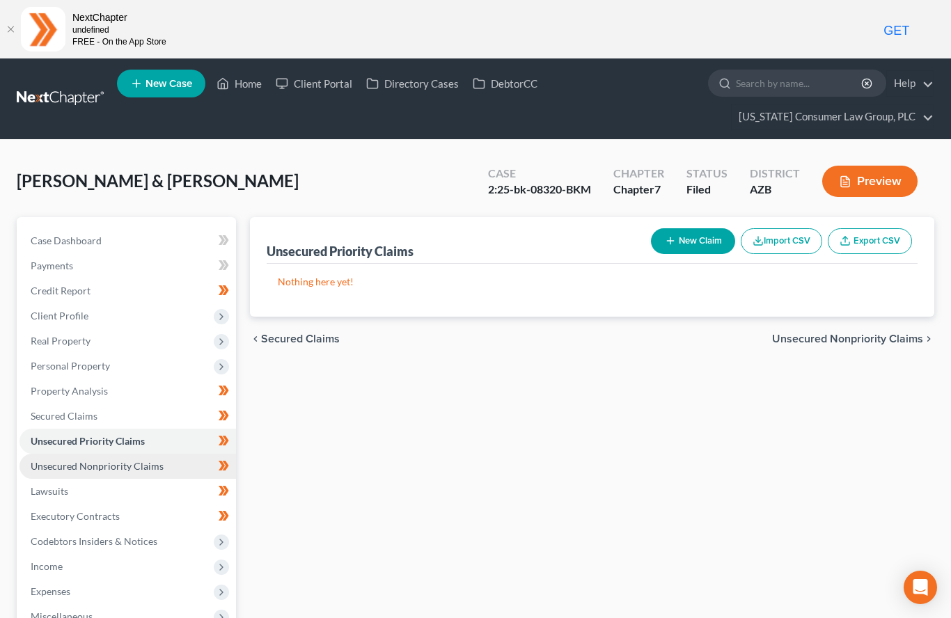
click at [62, 461] on span "Unsecured Nonpriority Claims" at bounding box center [97, 466] width 133 height 12
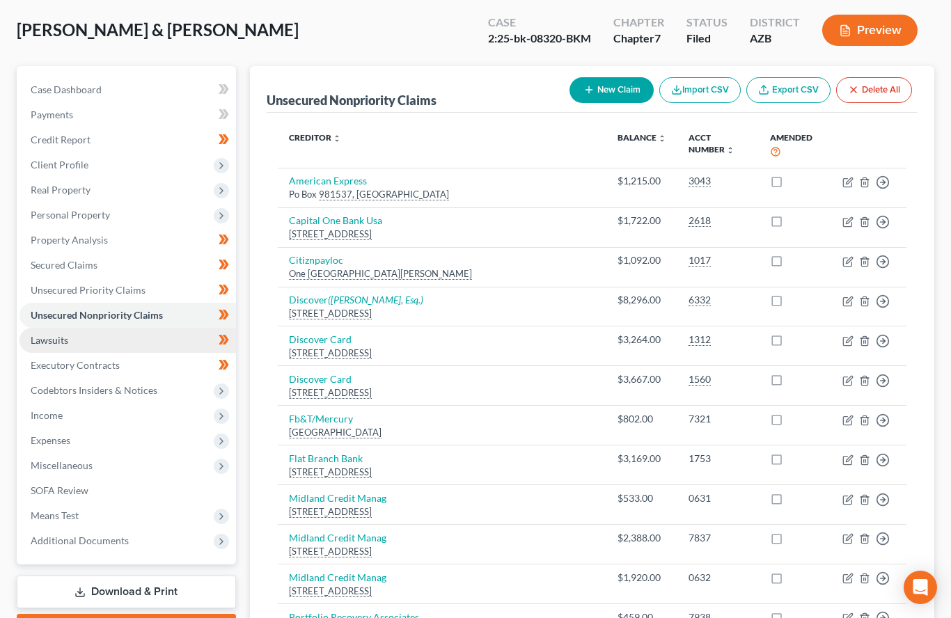
click at [48, 343] on span "Lawsuits" at bounding box center [50, 340] width 38 height 12
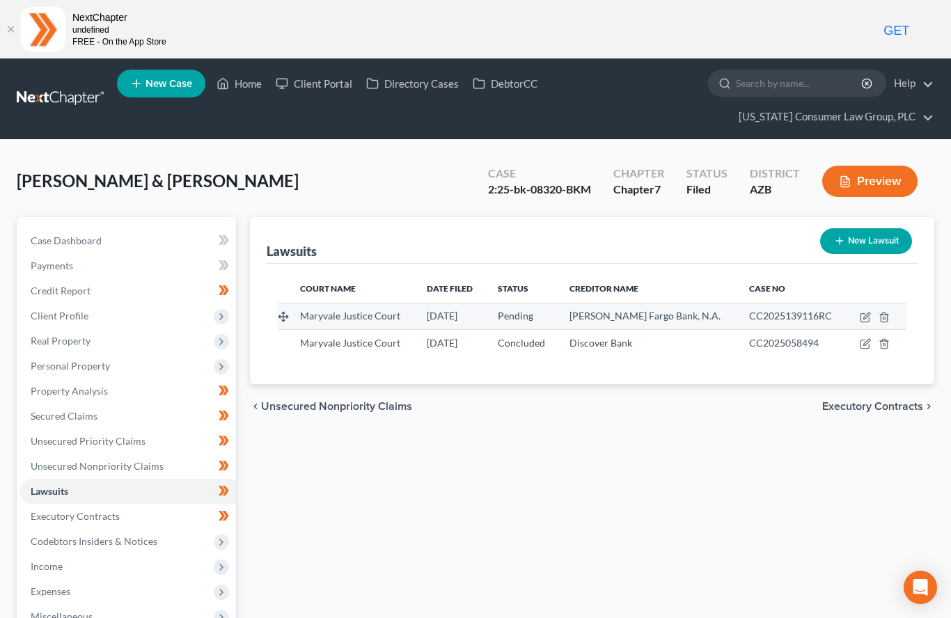
click at [855, 315] on td at bounding box center [876, 316] width 60 height 26
click at [862, 318] on icon "button" at bounding box center [864, 317] width 11 height 11
select select "3"
select select "0"
select select "4"
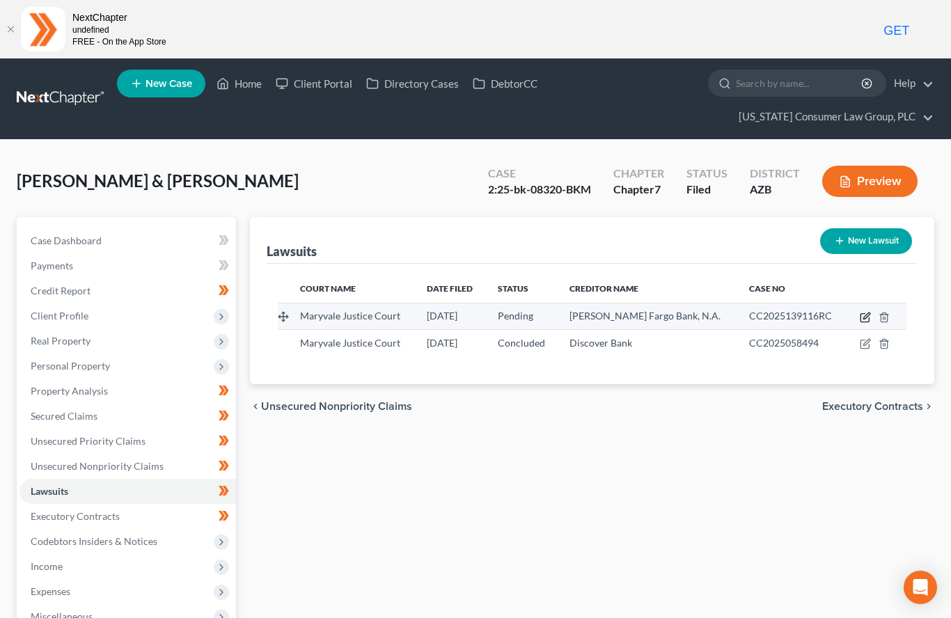
select select "16"
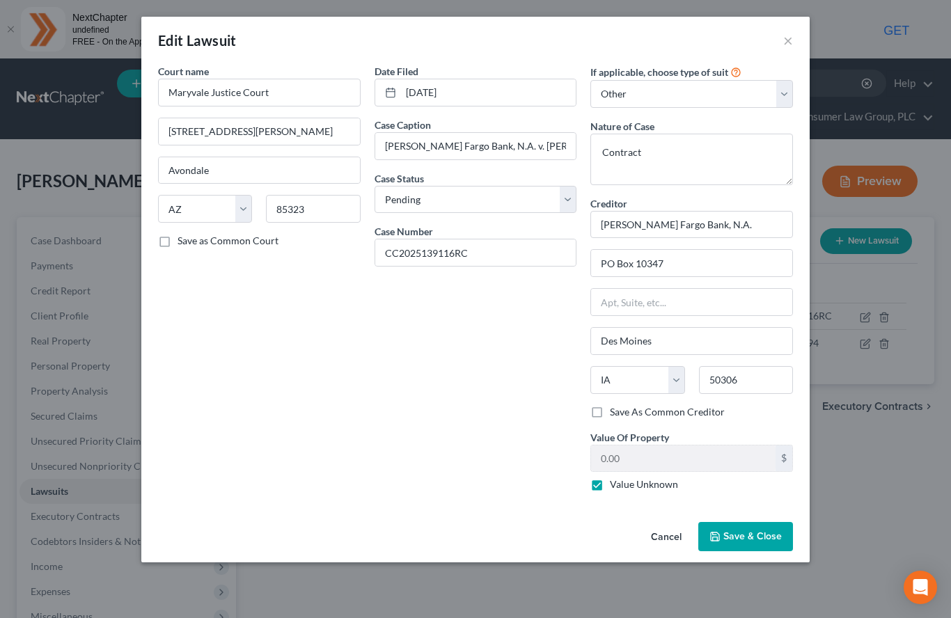
click at [753, 548] on button "Save & Close" at bounding box center [745, 536] width 95 height 29
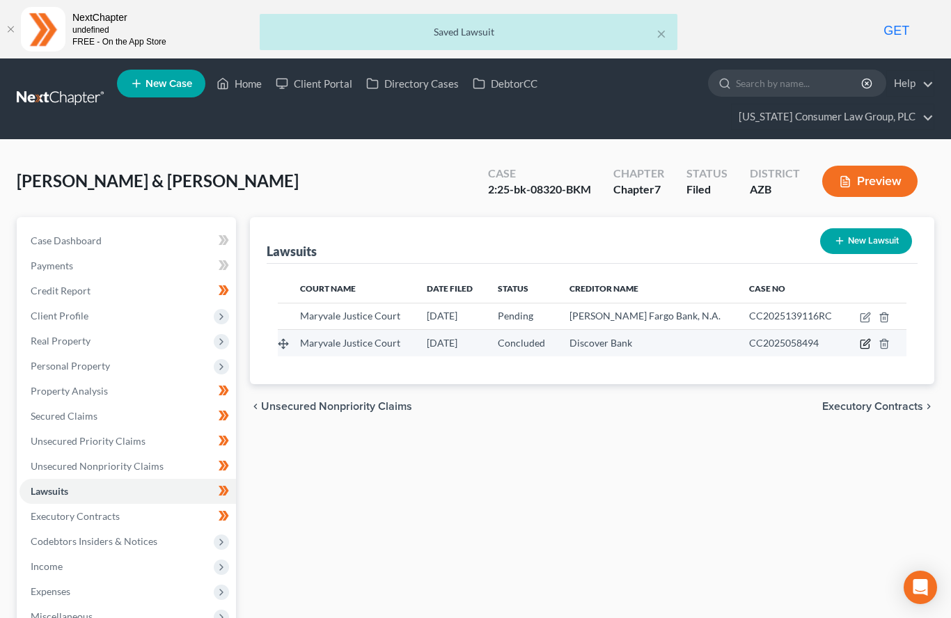
click at [860, 346] on icon "button" at bounding box center [864, 343] width 11 height 11
select select "3"
select select "2"
select select "4"
select select "36"
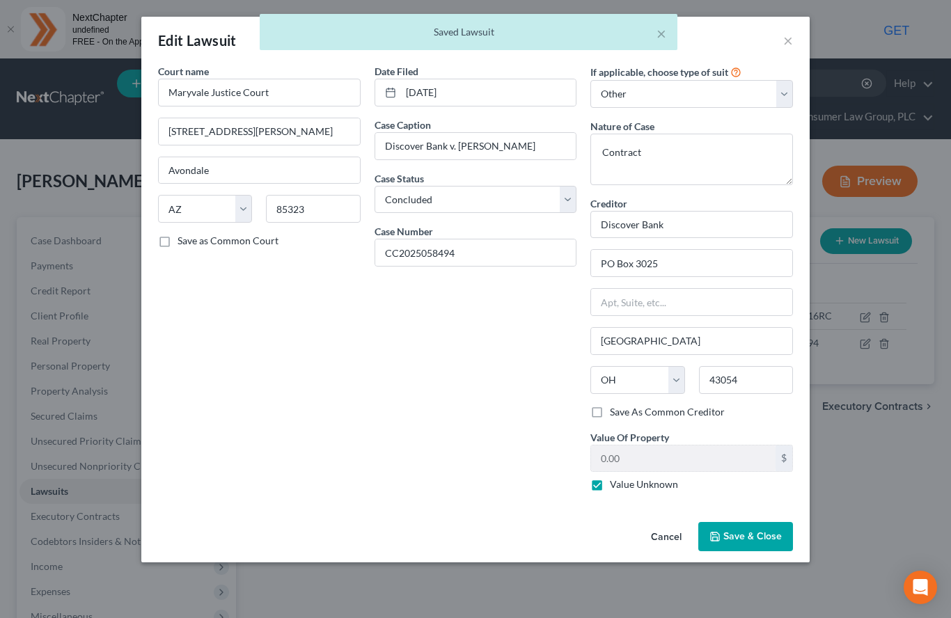
click at [763, 536] on span "Save & Close" at bounding box center [752, 536] width 58 height 12
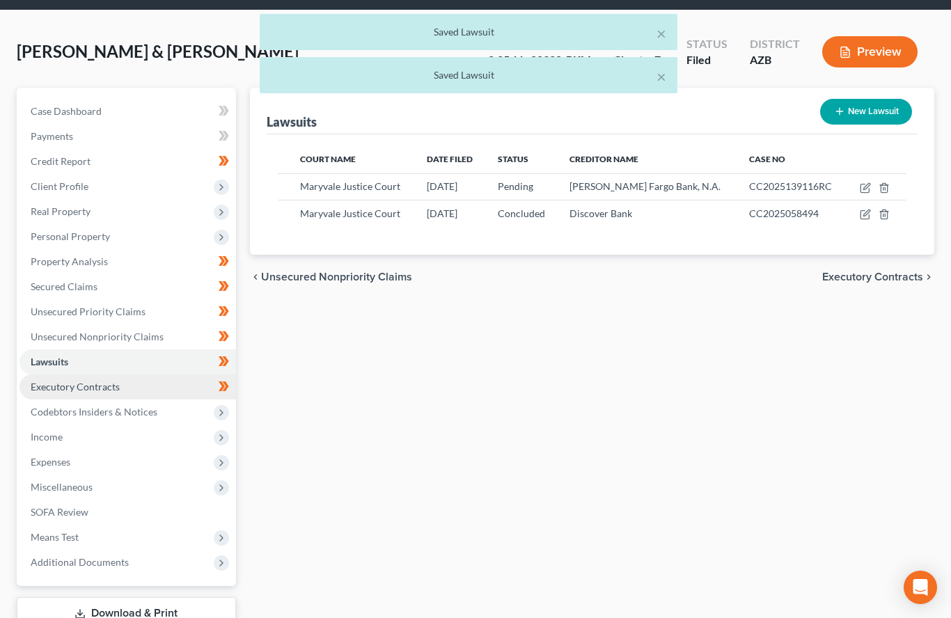
click at [47, 386] on span "Executory Contracts" at bounding box center [75, 387] width 89 height 12
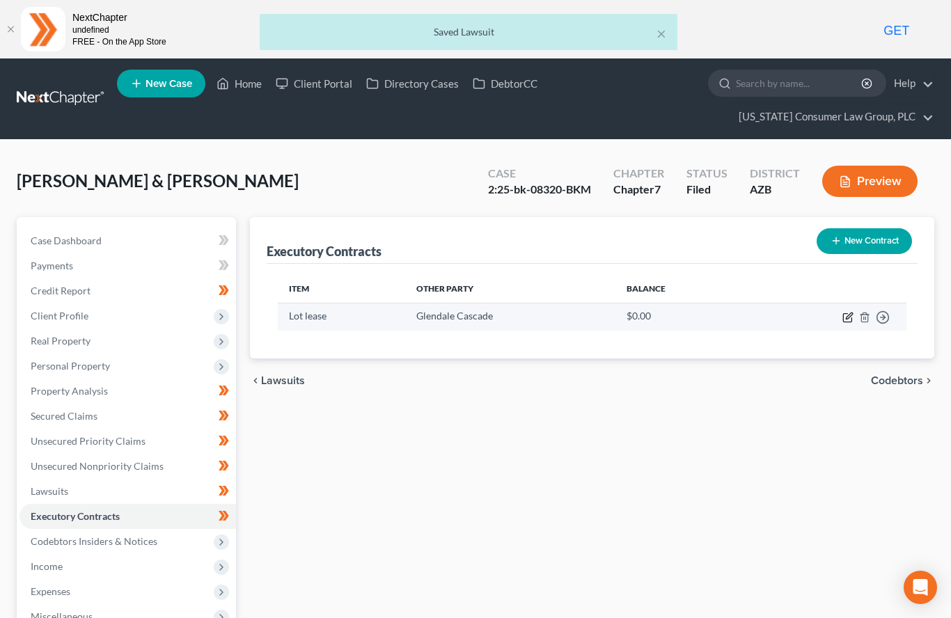
click at [847, 319] on icon "button" at bounding box center [847, 317] width 11 height 11
select select "3"
select select "2"
select select "0"
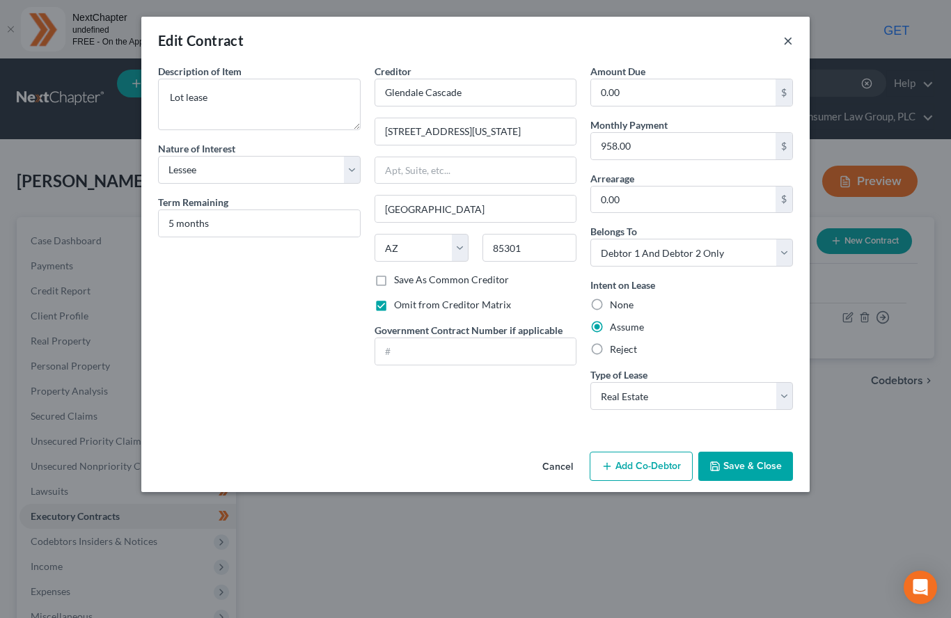
click at [790, 40] on button "×" at bounding box center [788, 40] width 10 height 17
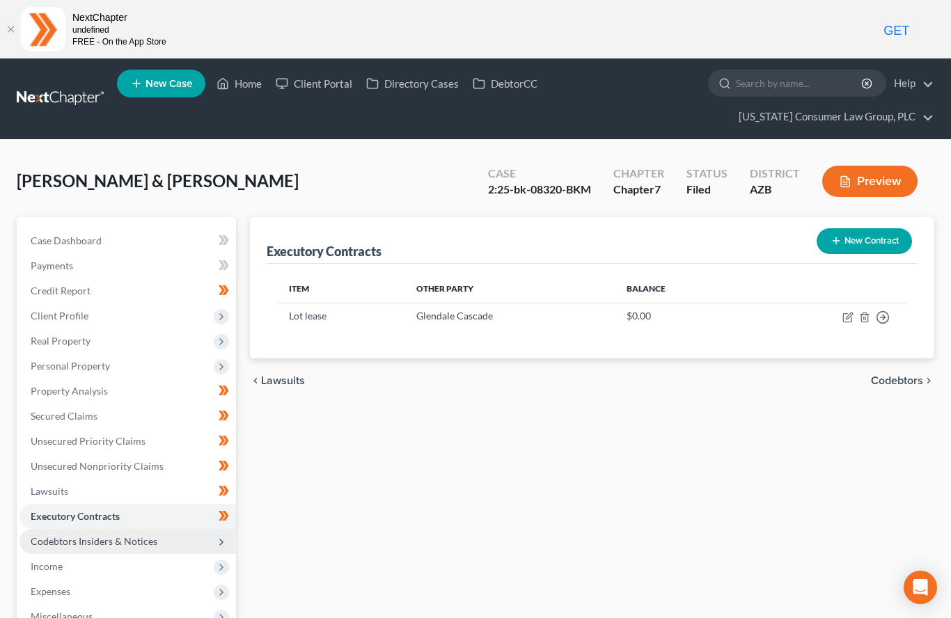
click at [141, 546] on span "Codebtors Insiders & Notices" at bounding box center [127, 541] width 216 height 25
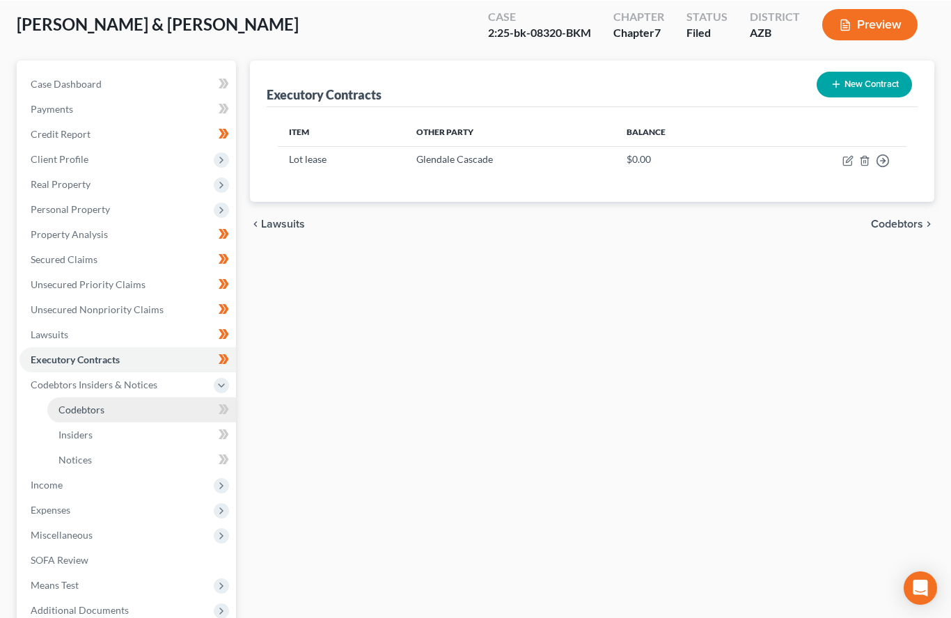
click at [66, 411] on span "Codebtors" at bounding box center [81, 409] width 46 height 12
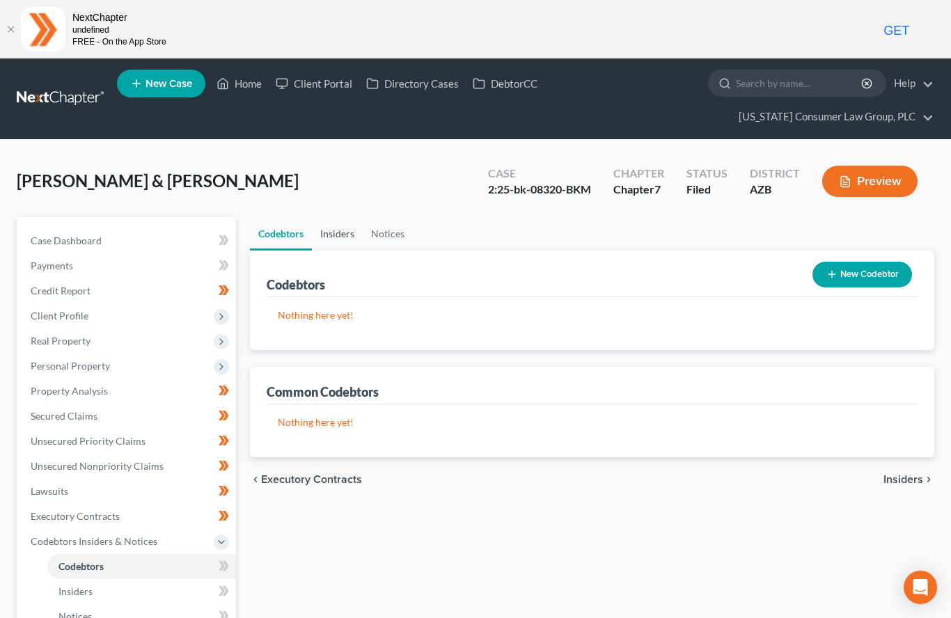
click at [346, 225] on link "Insiders" at bounding box center [337, 233] width 51 height 33
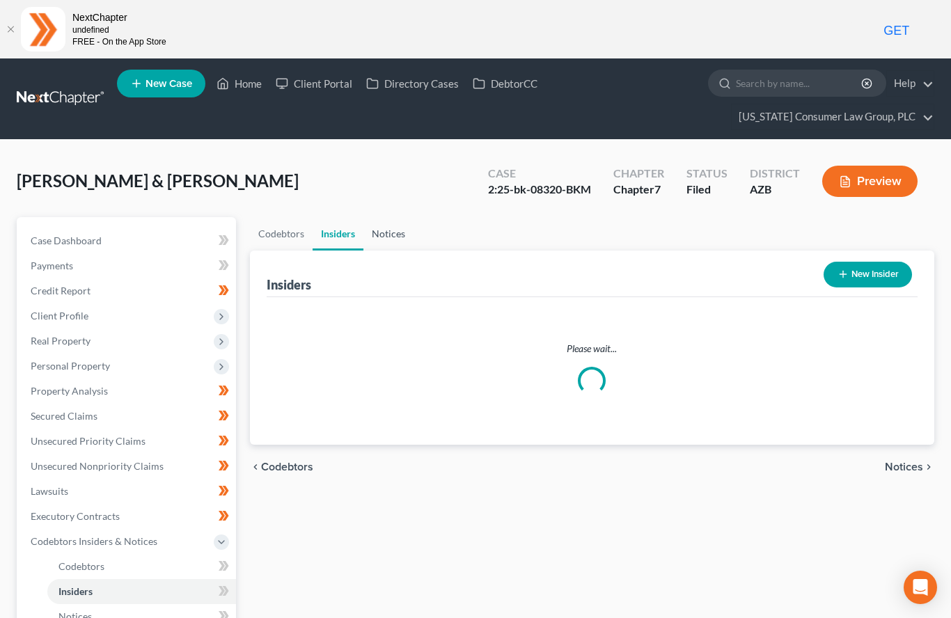
click at [379, 242] on link "Notices" at bounding box center [388, 233] width 50 height 33
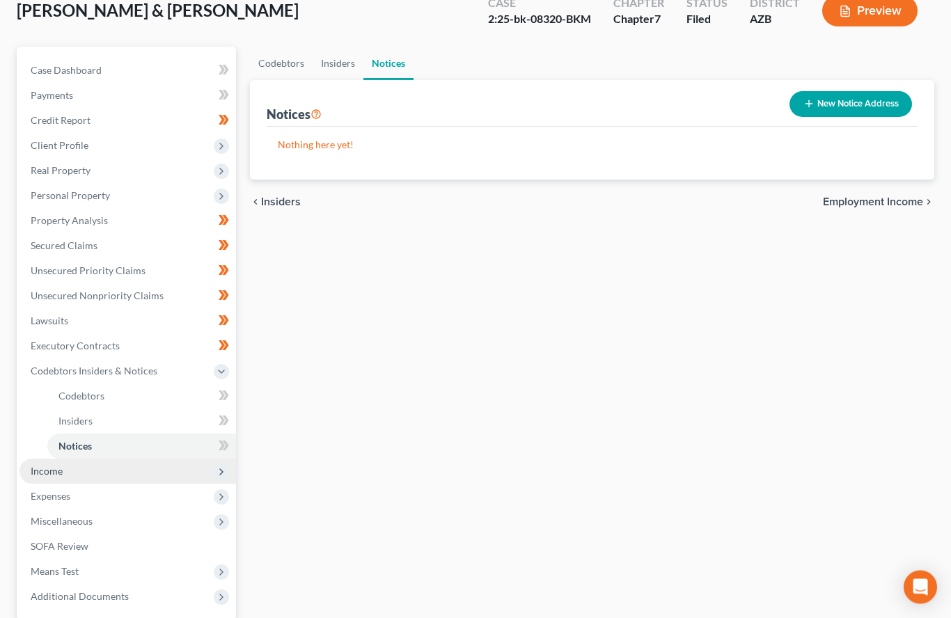
click at [41, 475] on span "Income" at bounding box center [47, 472] width 32 height 12
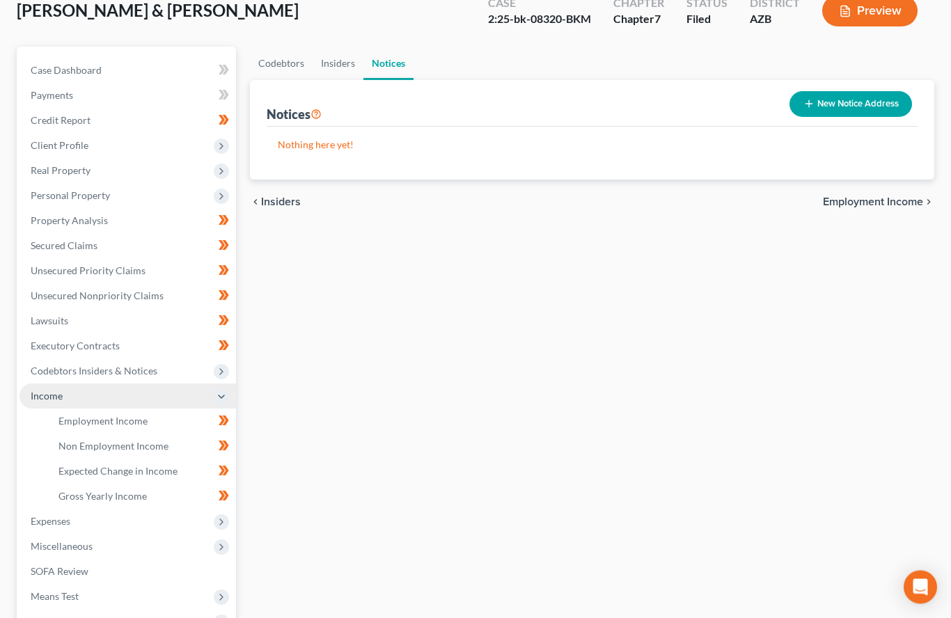
scroll to position [171, 0]
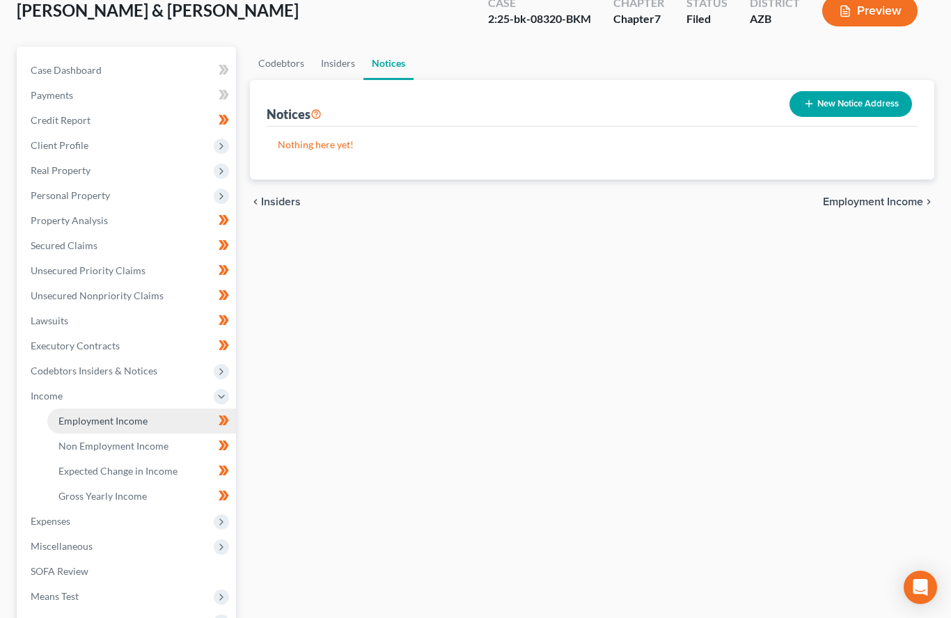
click at [84, 422] on span "Employment Income" at bounding box center [102, 421] width 89 height 12
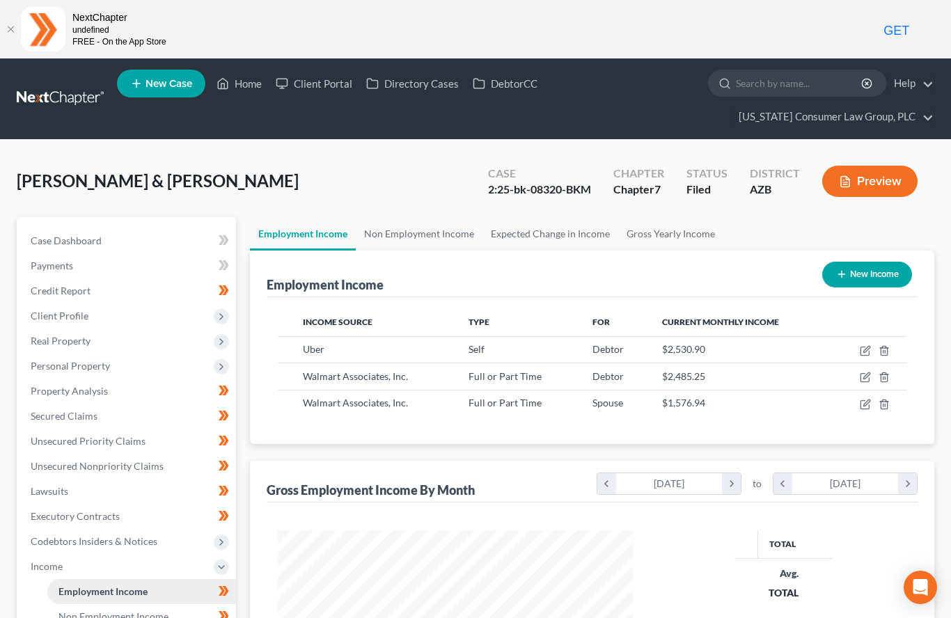
scroll to position [249, 383]
click at [422, 244] on link "Non Employment Income" at bounding box center [419, 233] width 127 height 33
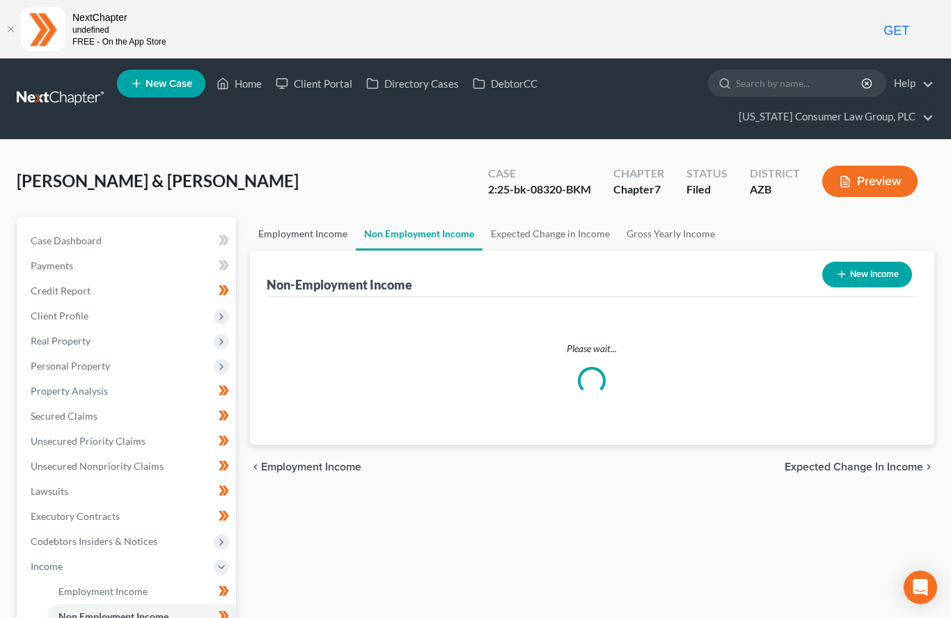
click at [331, 232] on link "Employment Income" at bounding box center [303, 233] width 106 height 33
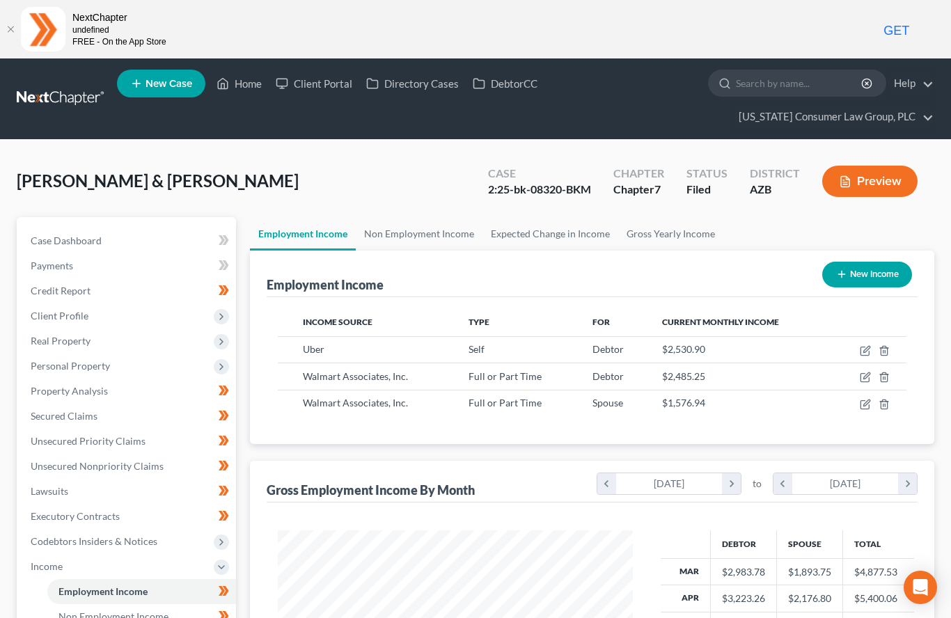
scroll to position [249, 383]
click at [440, 244] on link "Non Employment Income" at bounding box center [419, 233] width 127 height 33
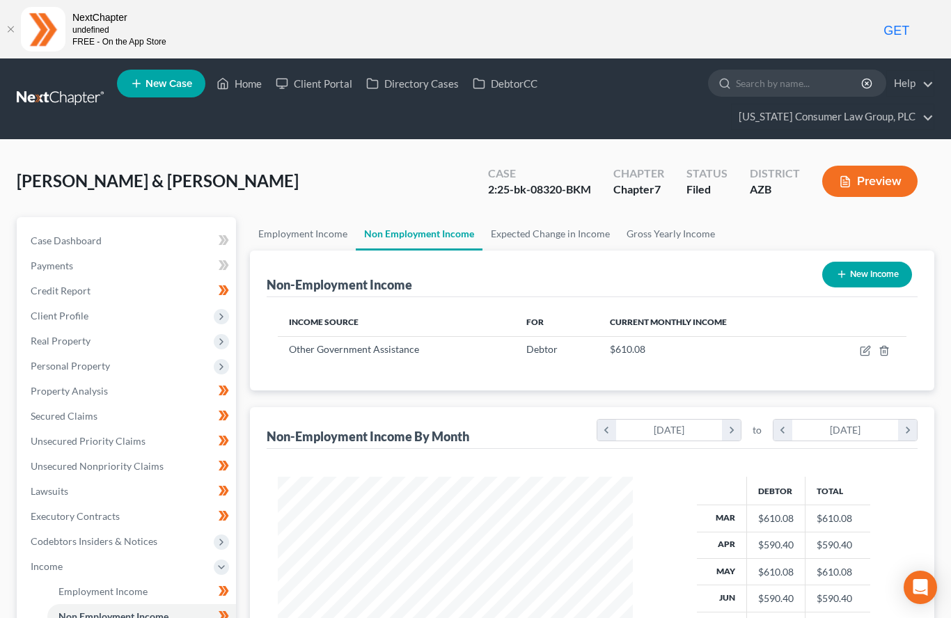
scroll to position [249, 383]
click at [568, 231] on link "Expected Change in Income" at bounding box center [550, 233] width 136 height 33
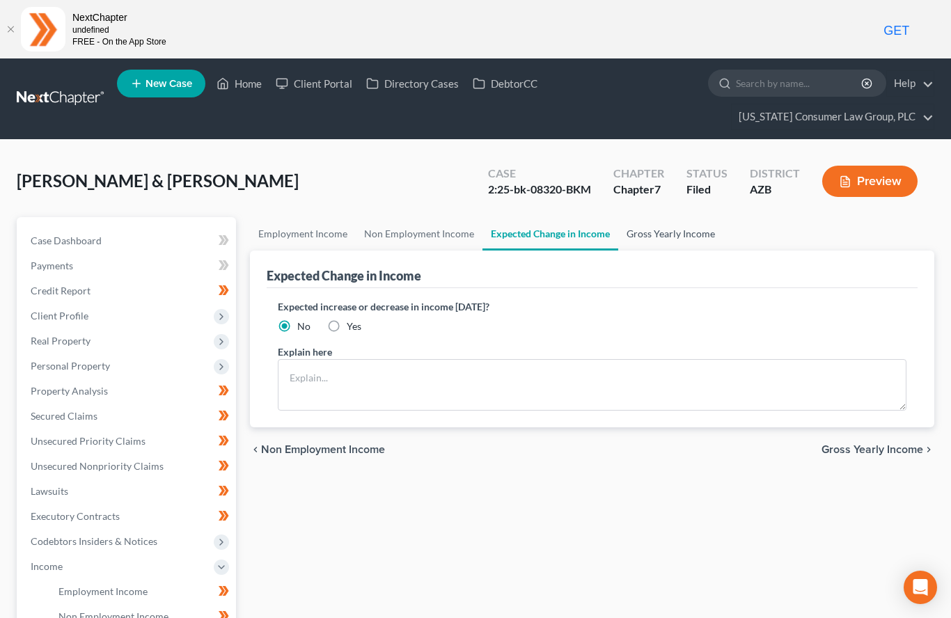
click at [688, 239] on link "Gross Yearly Income" at bounding box center [670, 233] width 105 height 33
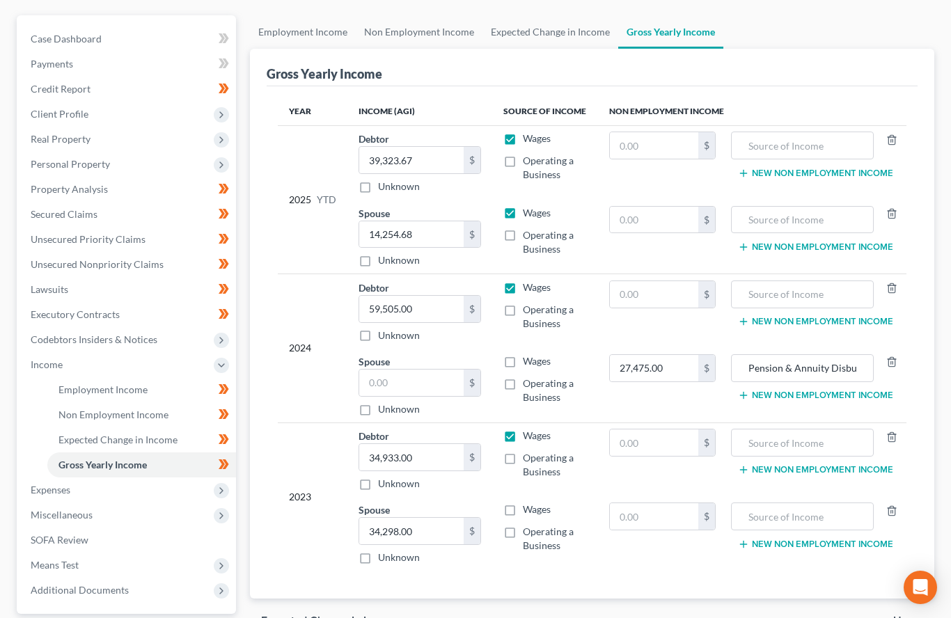
scroll to position [257, 0]
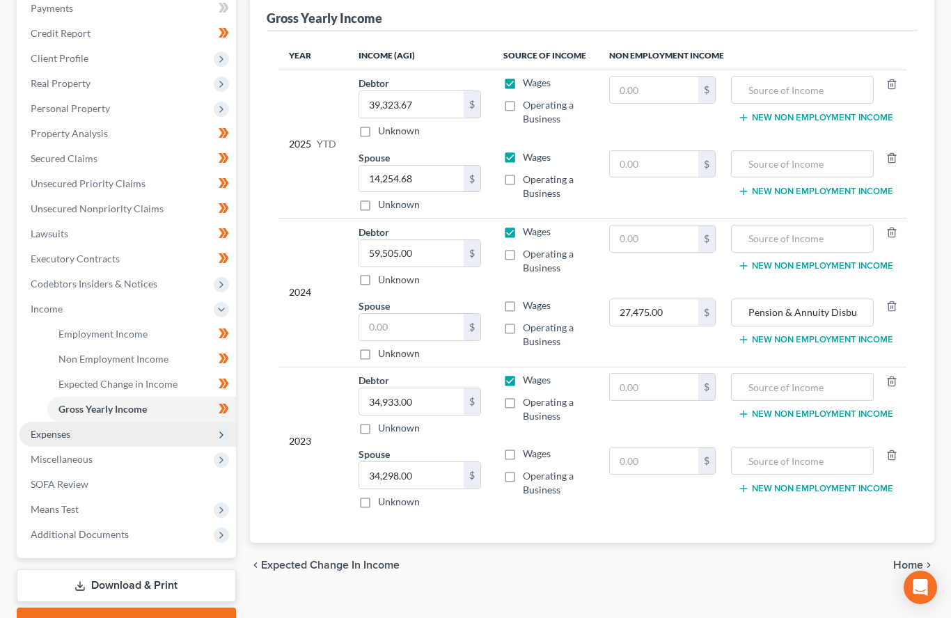
click at [49, 431] on span "Expenses" at bounding box center [51, 434] width 40 height 12
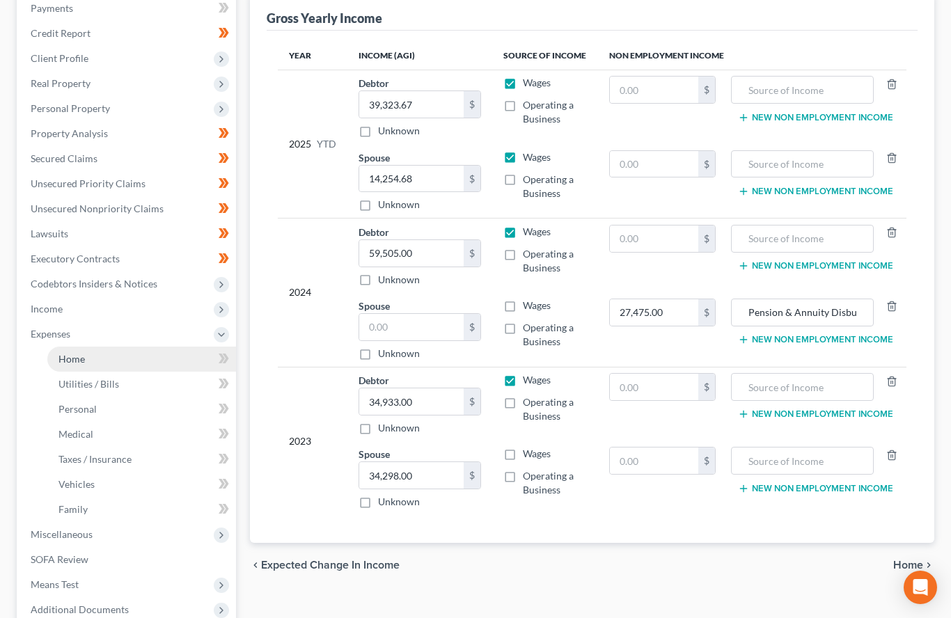
click at [79, 353] on span "Home" at bounding box center [71, 359] width 26 height 12
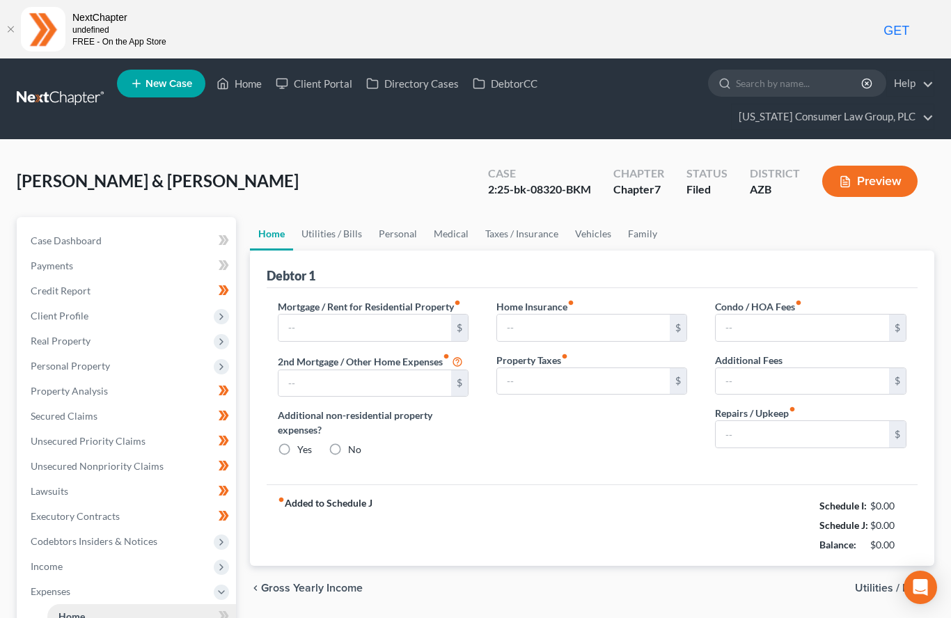
type input "953.00"
type input "561.00"
radio input "true"
type input "34.00"
type input "0.00"
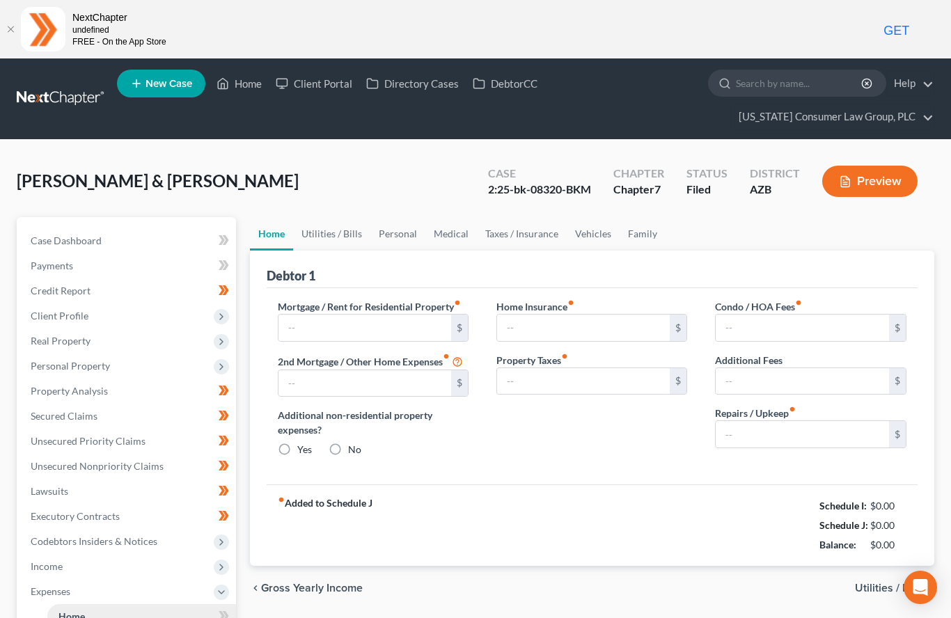
type input "0.00"
type input "100.00"
click at [333, 237] on link "Utilities / Bills" at bounding box center [331, 233] width 77 height 33
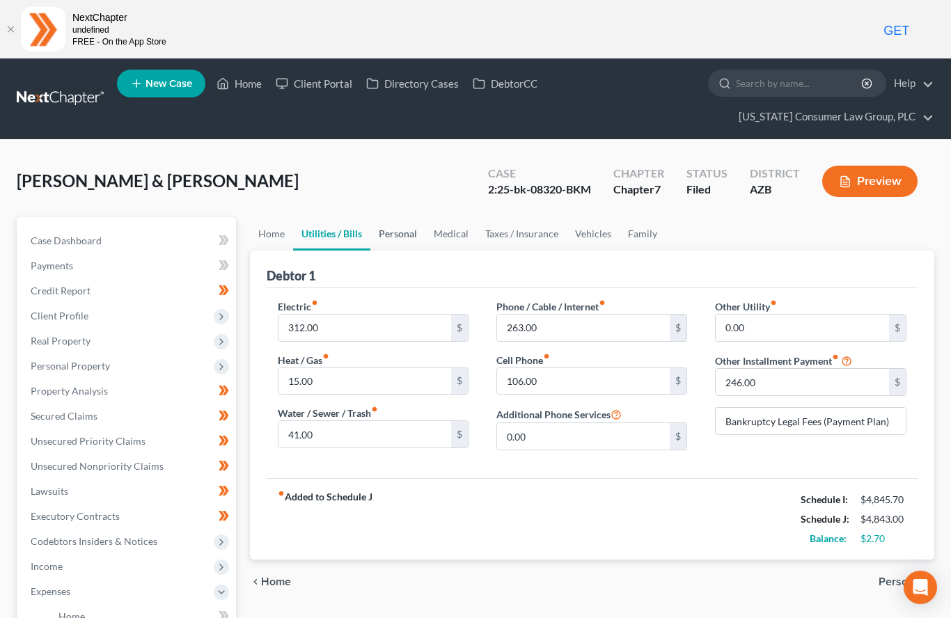
click at [386, 240] on link "Personal" at bounding box center [397, 233] width 55 height 33
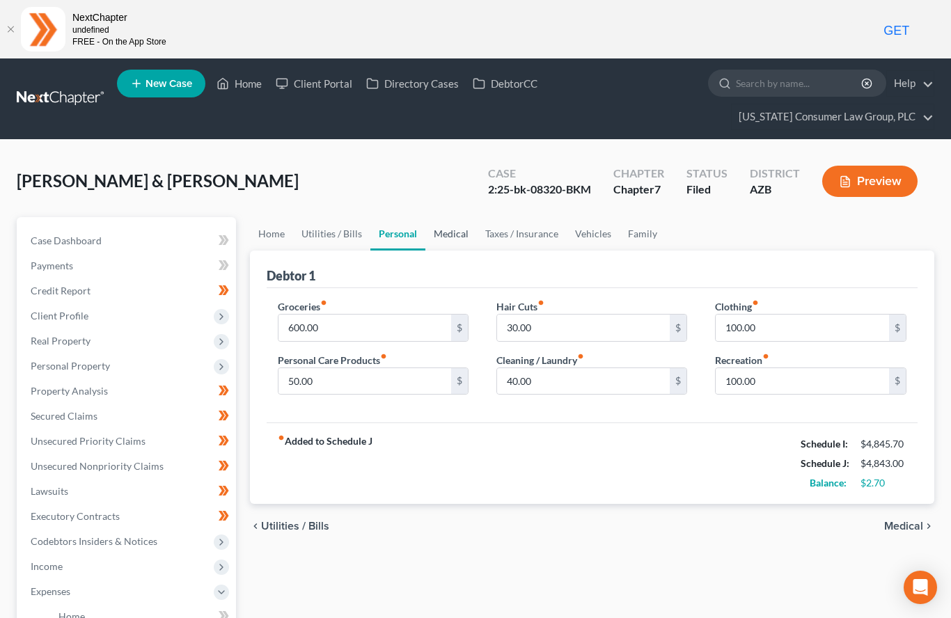
click at [447, 238] on link "Medical" at bounding box center [450, 233] width 51 height 33
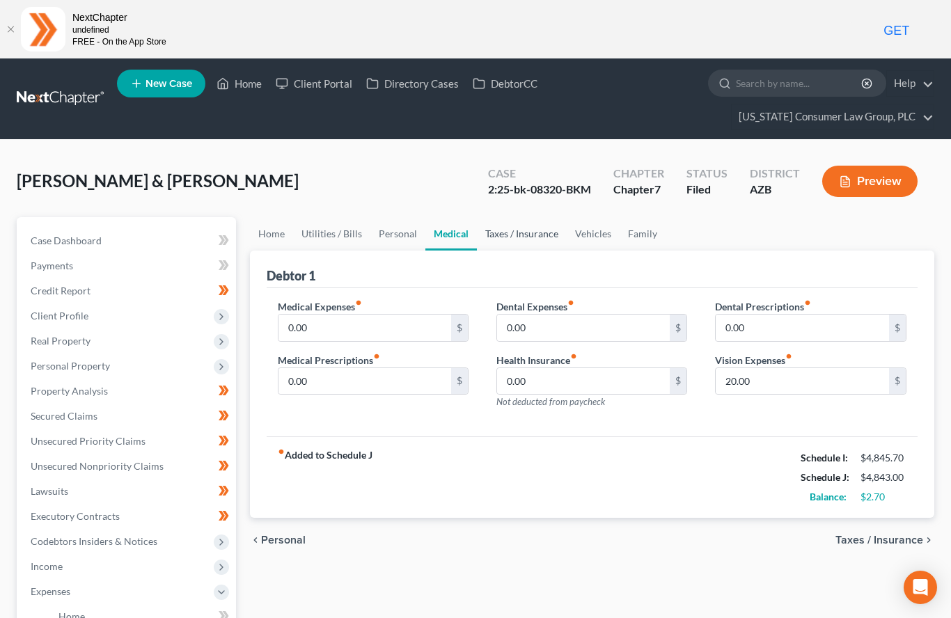
click at [511, 240] on link "Taxes / Insurance" at bounding box center [522, 233] width 90 height 33
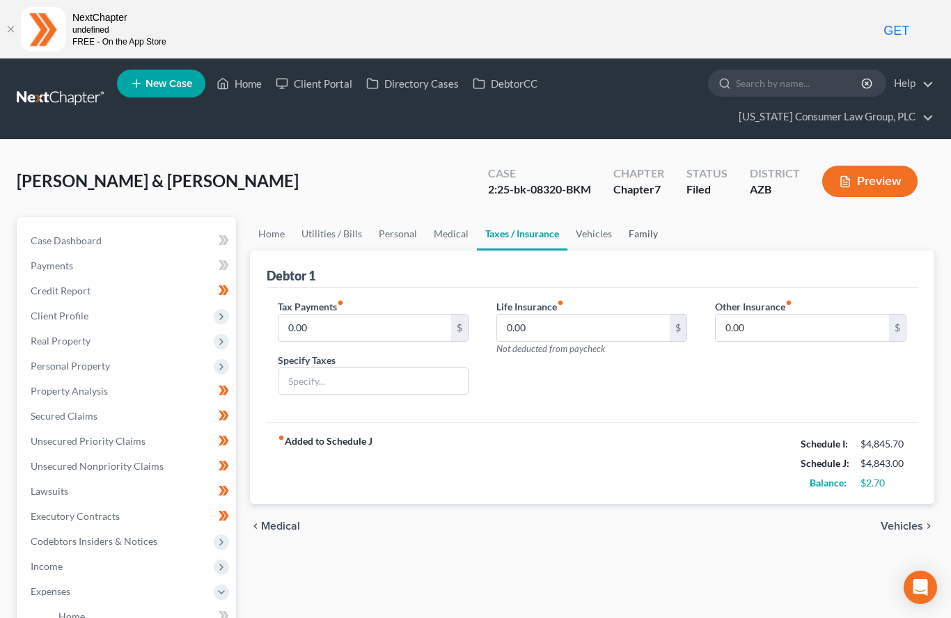
click at [654, 235] on link "Family" at bounding box center [643, 233] width 46 height 33
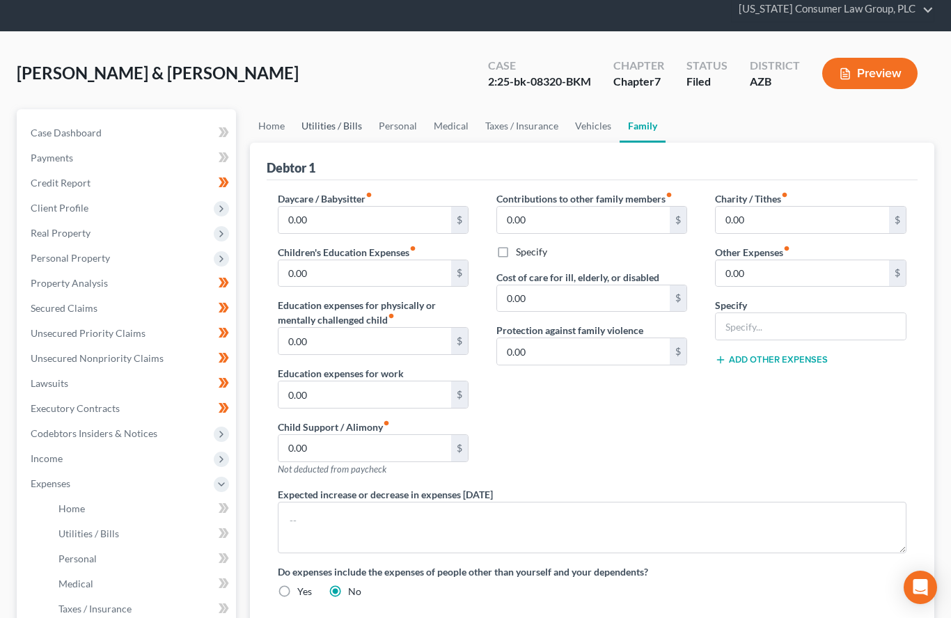
click at [337, 139] on link "Utilities / Bills" at bounding box center [331, 125] width 77 height 33
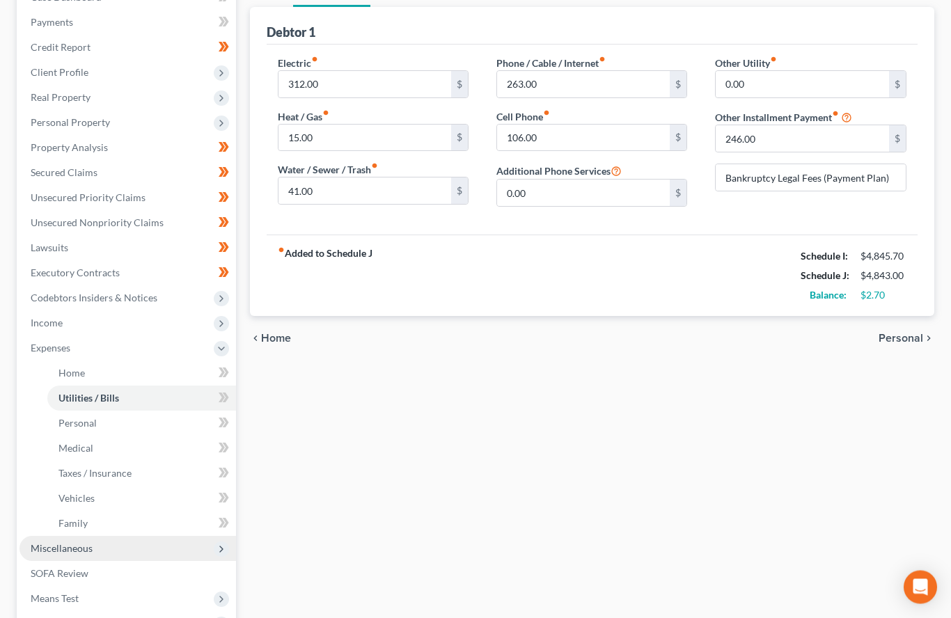
click at [79, 559] on span "Miscellaneous" at bounding box center [127, 549] width 216 height 25
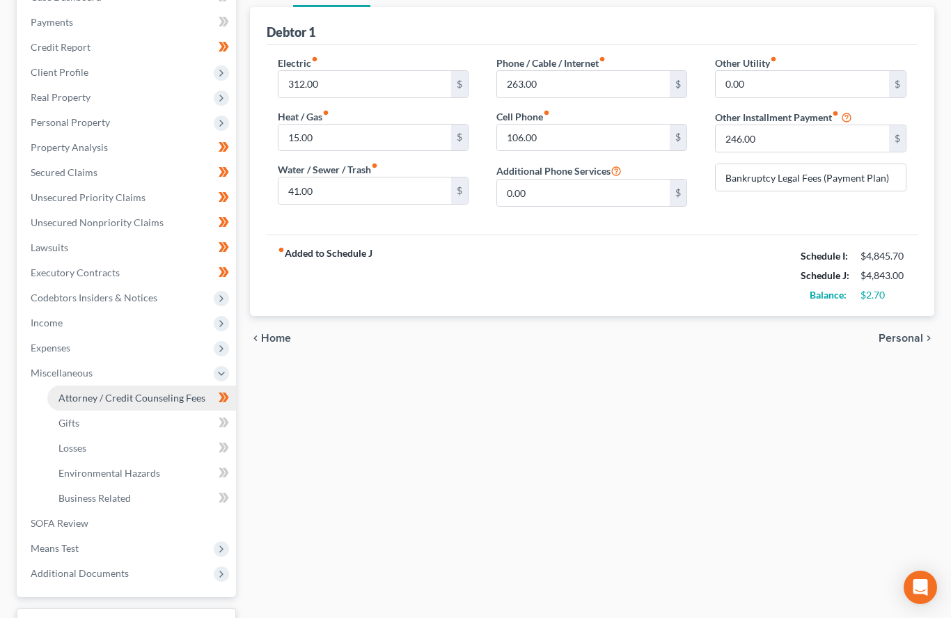
click at [175, 399] on span "Attorney / Credit Counseling Fees" at bounding box center [131, 398] width 147 height 12
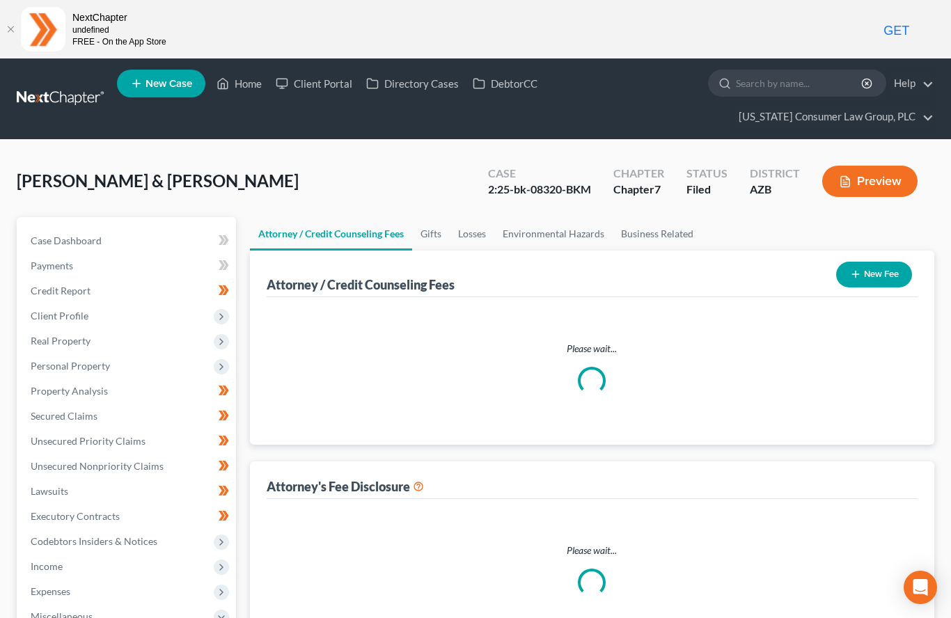
select select "5"
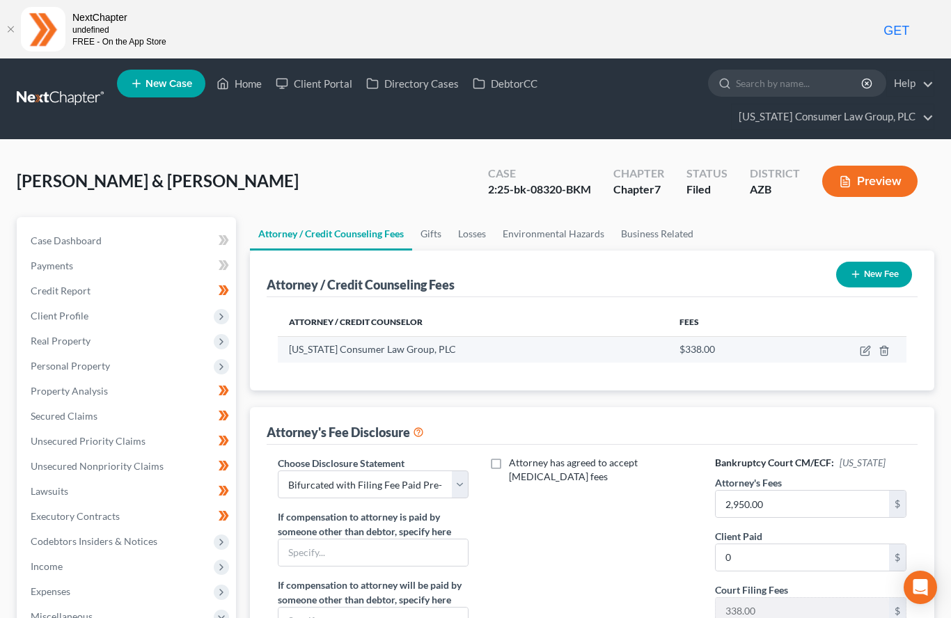
click at [861, 358] on td at bounding box center [846, 349] width 119 height 26
click at [869, 353] on icon "button" at bounding box center [864, 351] width 8 height 8
select select "3"
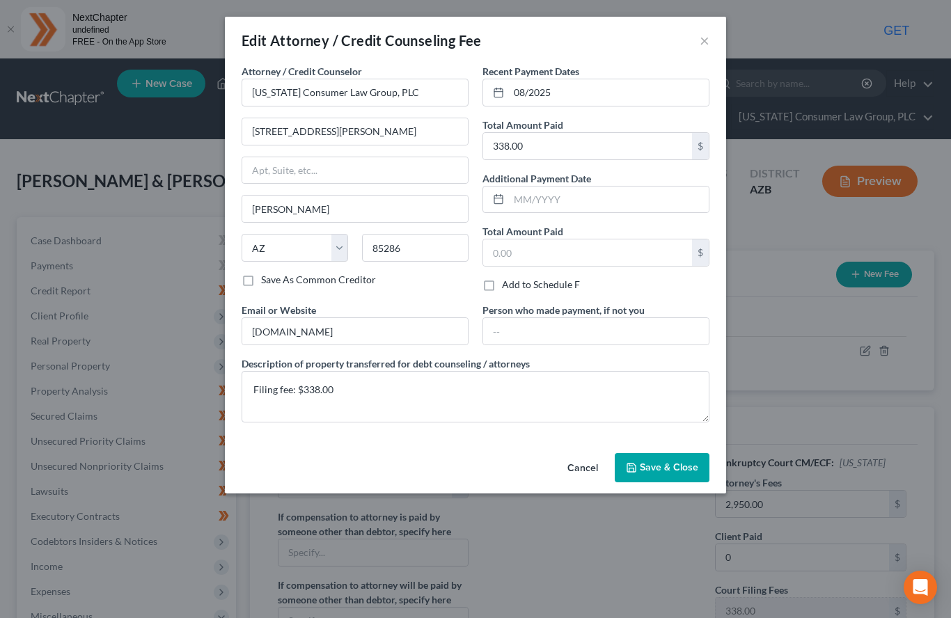
click at [685, 466] on span "Save & Close" at bounding box center [669, 467] width 58 height 12
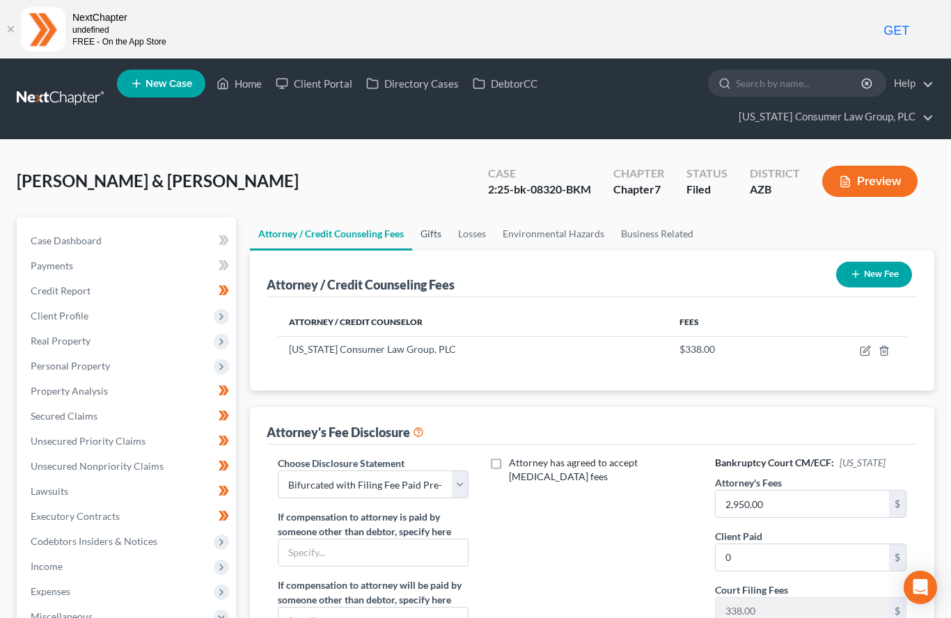
click at [436, 235] on link "Gifts" at bounding box center [431, 233] width 38 height 33
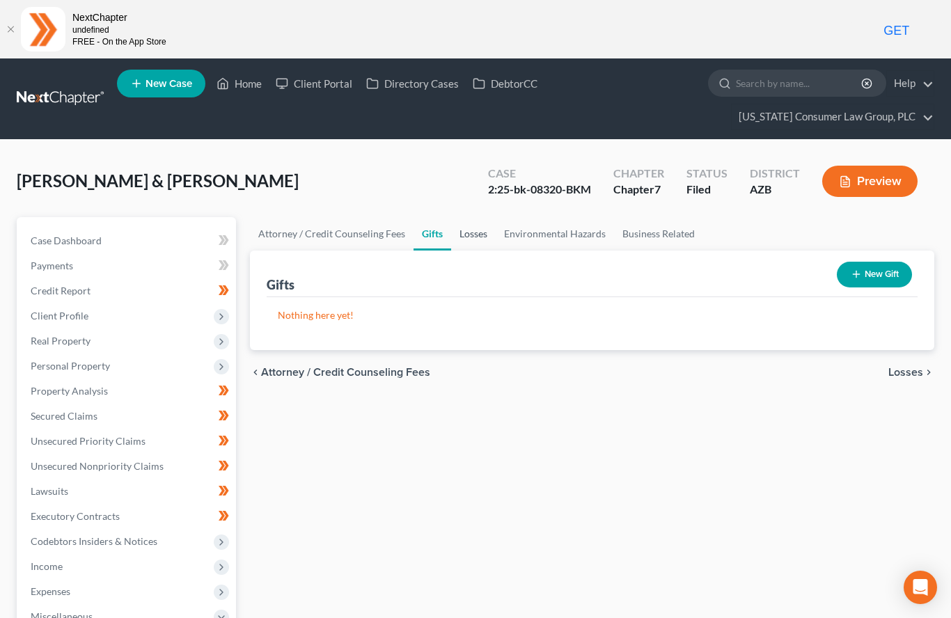
click at [462, 239] on link "Losses" at bounding box center [473, 233] width 45 height 33
click at [569, 248] on link "Environmental Hazards" at bounding box center [555, 233] width 118 height 33
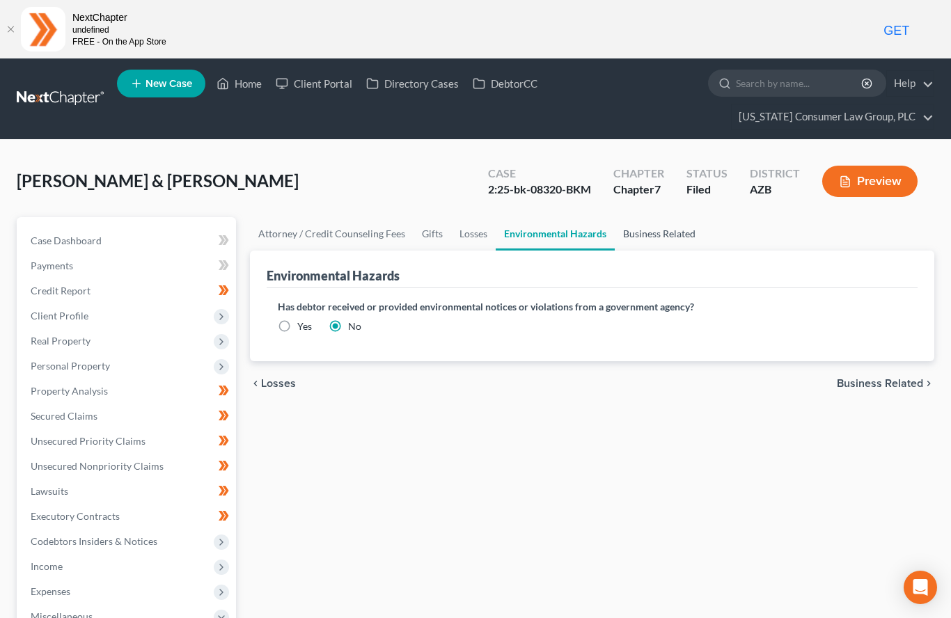
click at [665, 237] on link "Business Related" at bounding box center [659, 233] width 89 height 33
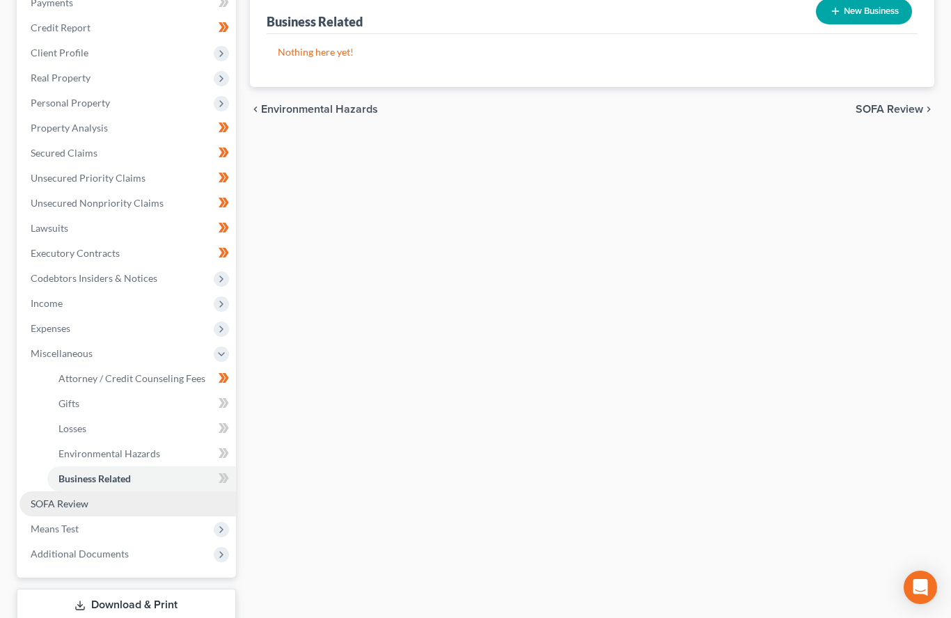
click at [58, 502] on span "SOFA Review" at bounding box center [60, 504] width 58 height 12
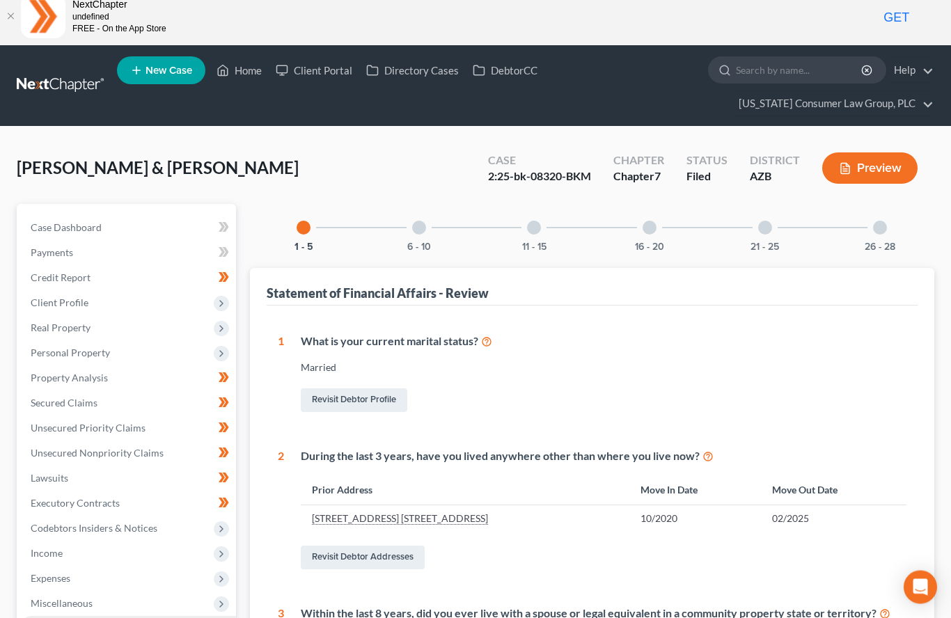
scroll to position [12, 0]
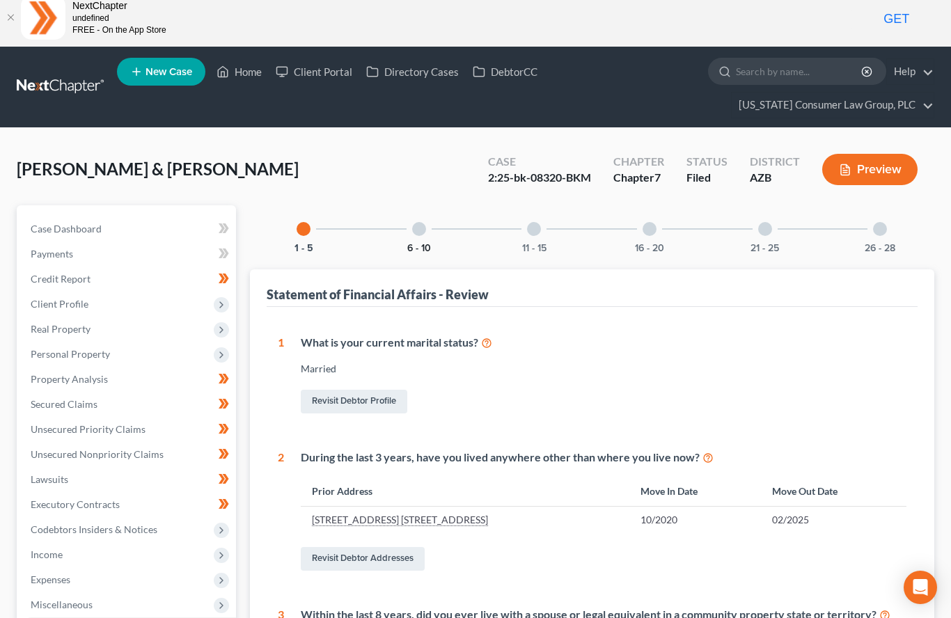
click at [413, 244] on button "6 - 10" at bounding box center [419, 249] width 24 height 10
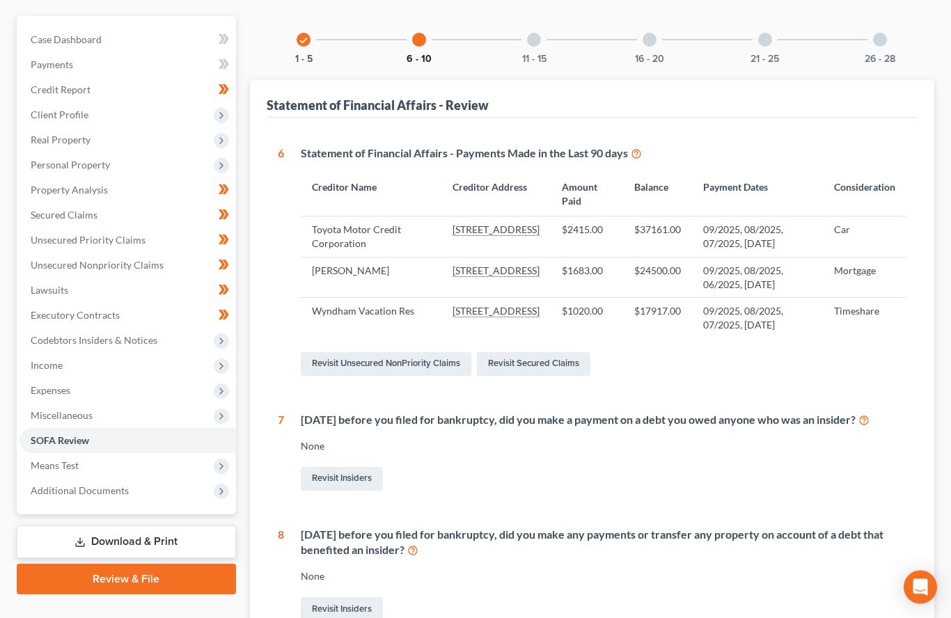
scroll to position [167, 0]
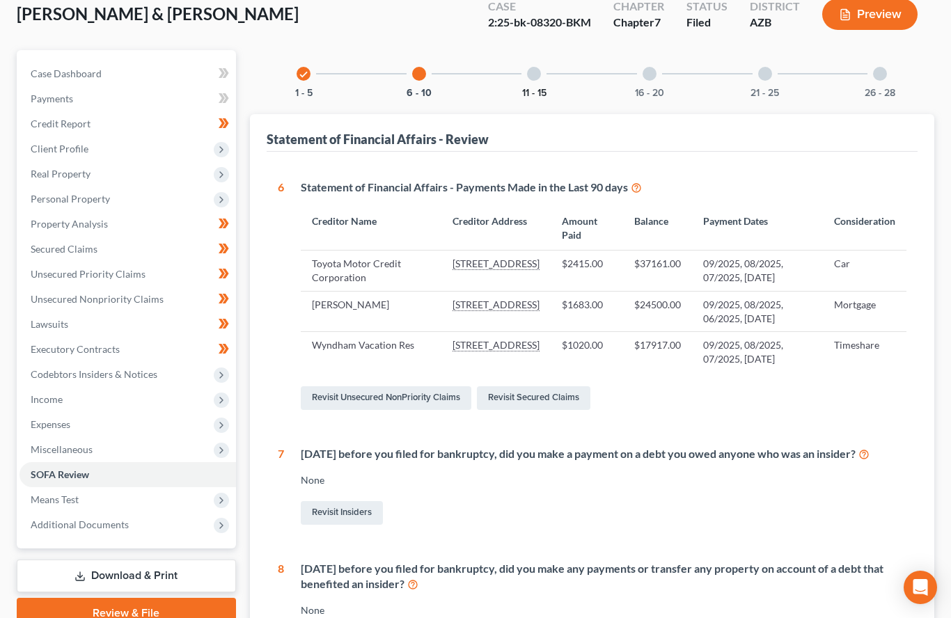
click at [529, 88] on button "11 - 15" at bounding box center [534, 93] width 24 height 10
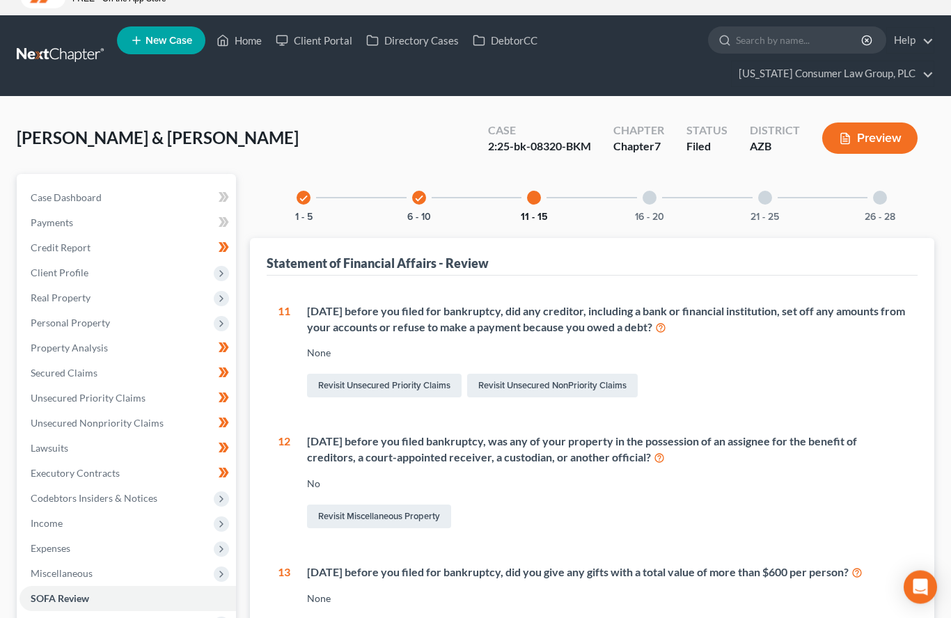
scroll to position [0, 0]
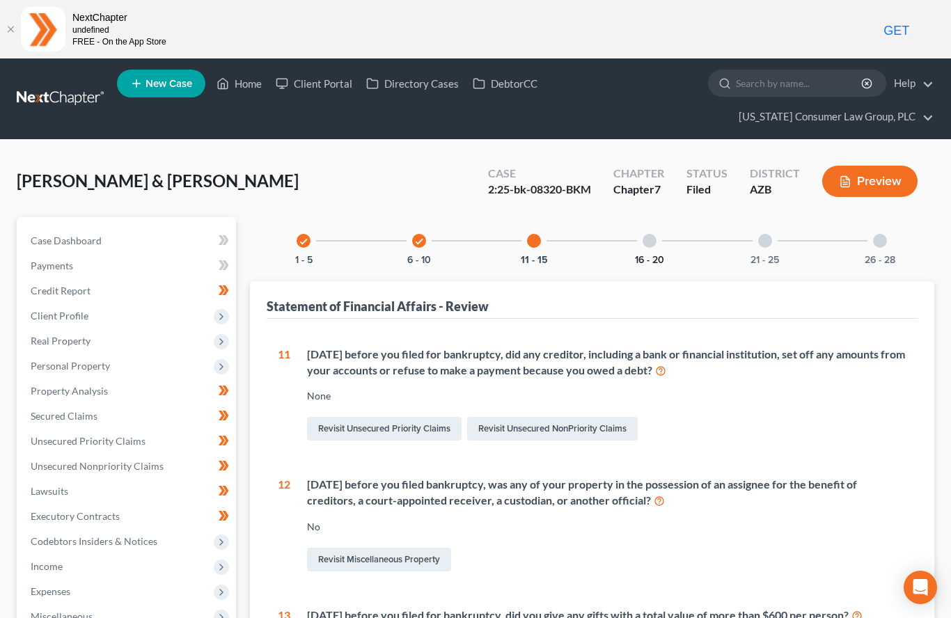
click at [653, 257] on button "16 - 20" at bounding box center [649, 260] width 29 height 10
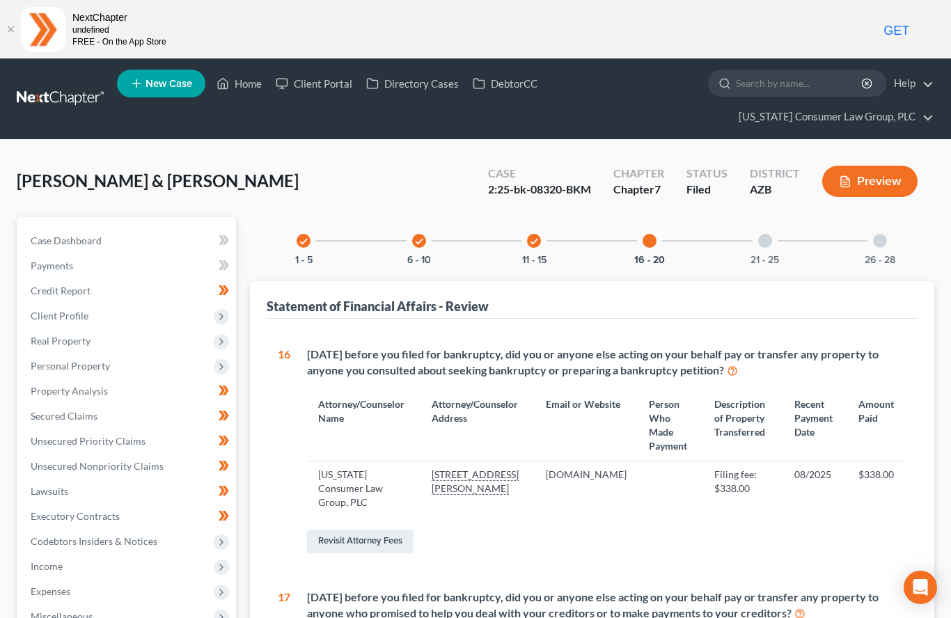
click at [763, 238] on div at bounding box center [765, 241] width 14 height 14
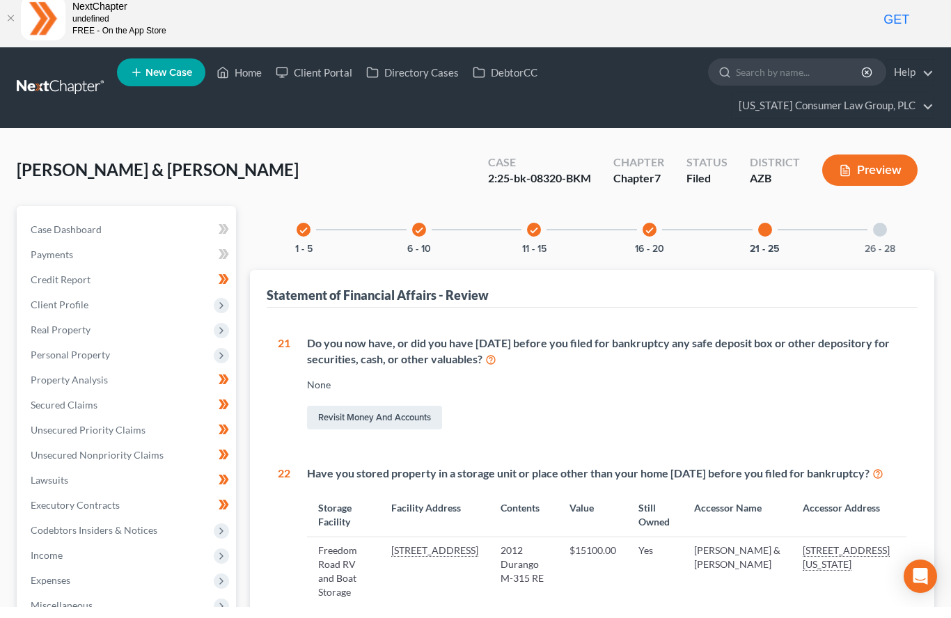
click at [887, 234] on div at bounding box center [880, 241] width 14 height 14
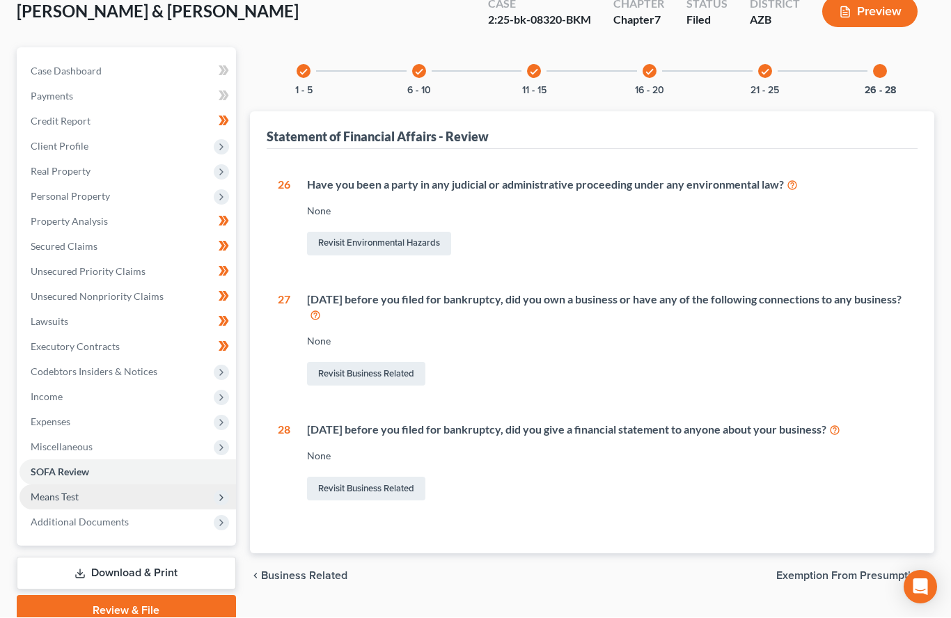
click at [41, 488] on span "Means Test" at bounding box center [127, 497] width 216 height 25
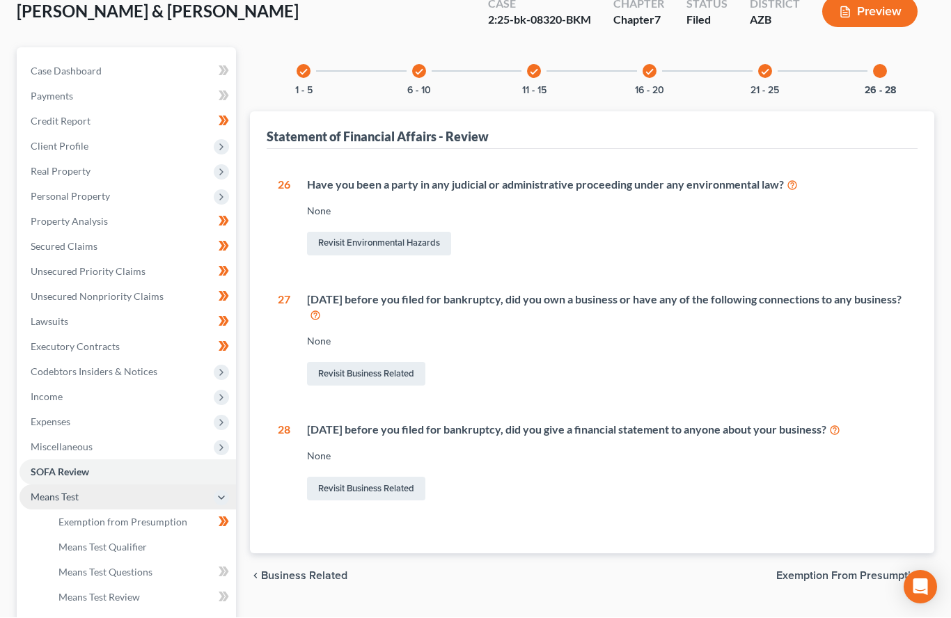
scroll to position [170, 0]
click at [159, 617] on span "Calculation and Presumption" at bounding box center [121, 622] width 127 height 12
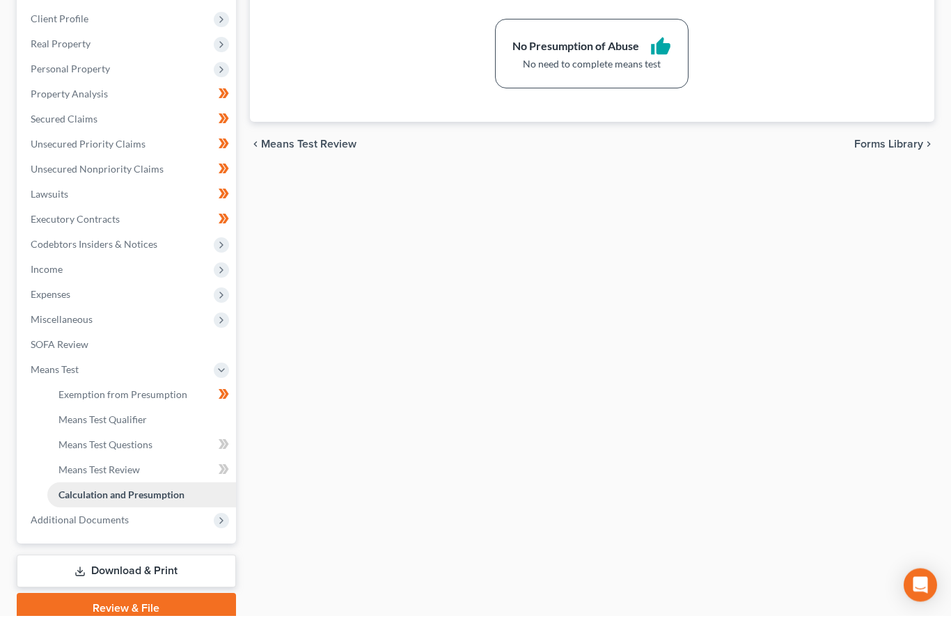
scroll to position [294, 0]
